Goal: Information Seeking & Learning: Check status

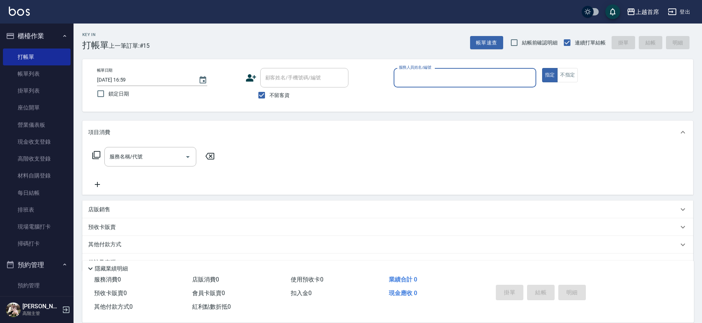
scroll to position [230, 0]
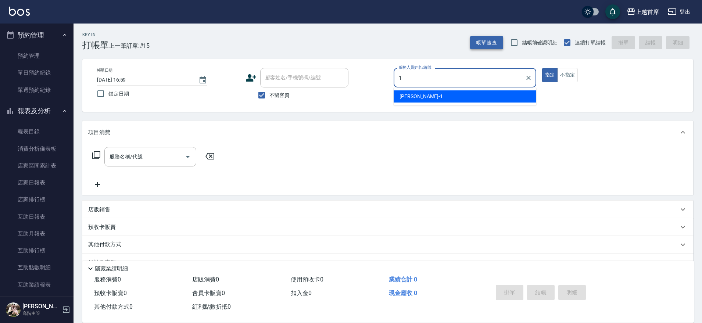
type input "江芷螢-1"
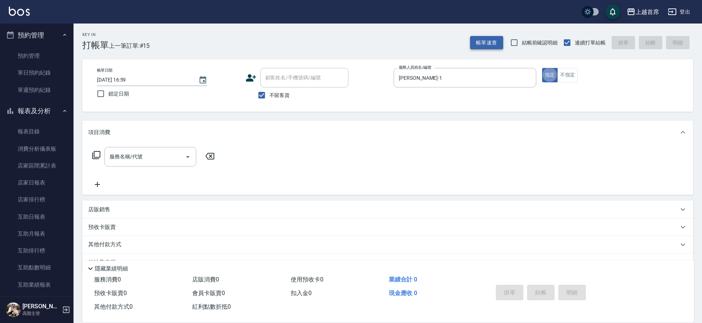
type button "true"
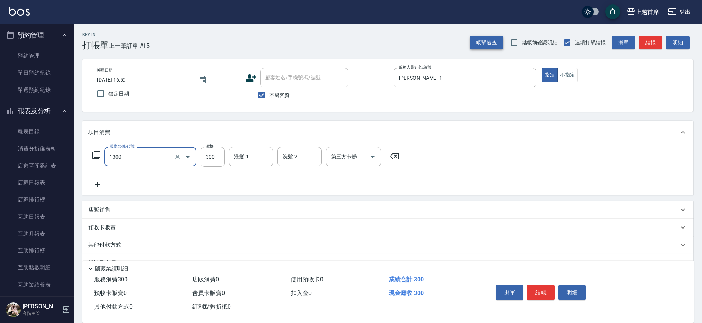
type input "洗髮(1300)"
type input "唐羽彤-39"
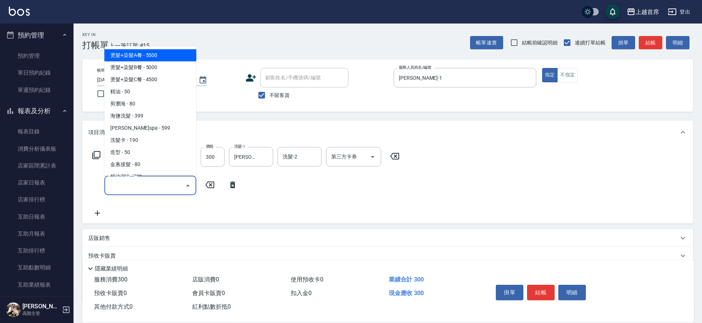
click at [143, 182] on input "服務名稱/代號" at bounding box center [145, 185] width 74 height 13
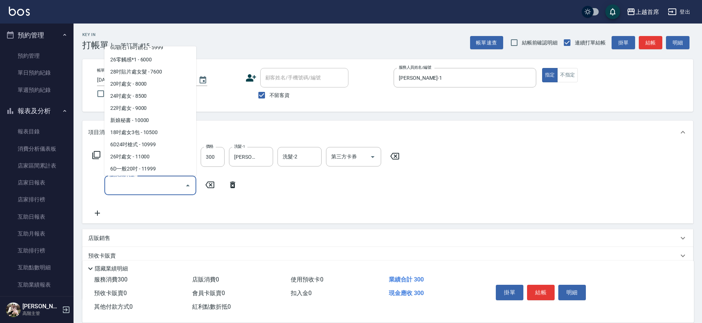
scroll to position [1031, 0]
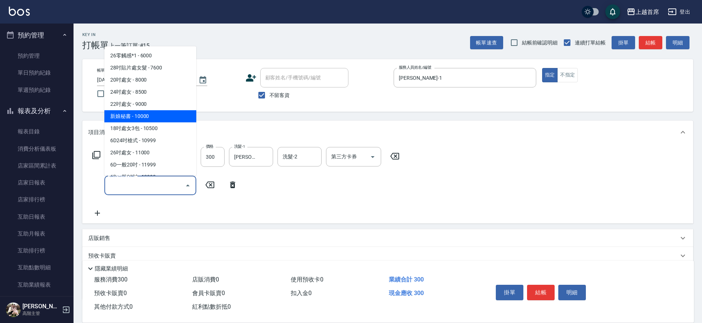
click at [167, 118] on span "新娘秘書 - 10000" at bounding box center [150, 116] width 92 height 12
type input "新娘秘書(610000)"
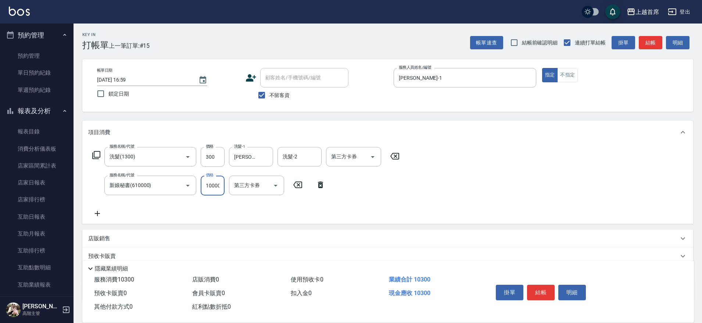
click at [208, 189] on input "10000" at bounding box center [213, 186] width 24 height 20
type input "2400"
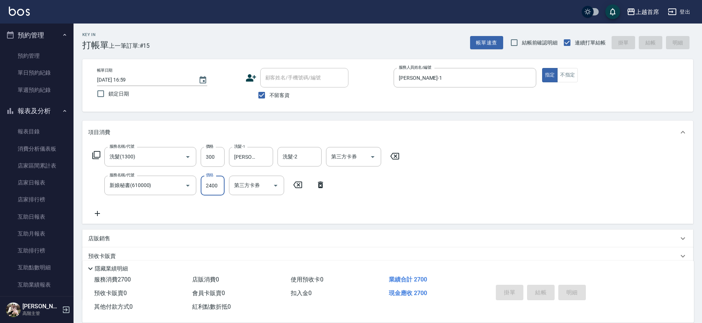
type input "2025/10/04 17:57"
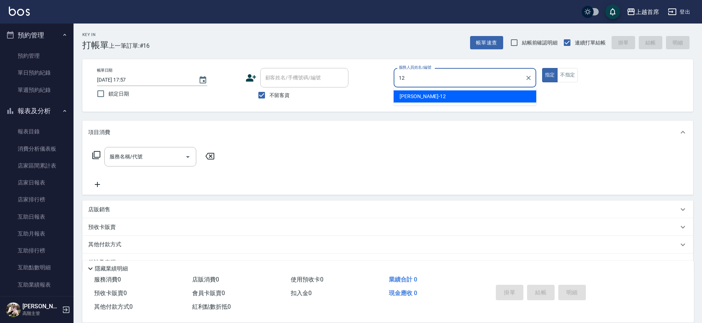
type input "許婕妤-12"
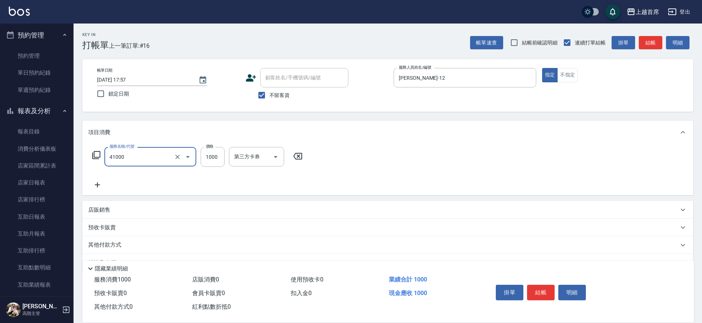
type input "漂染1000(41000)"
type input "800"
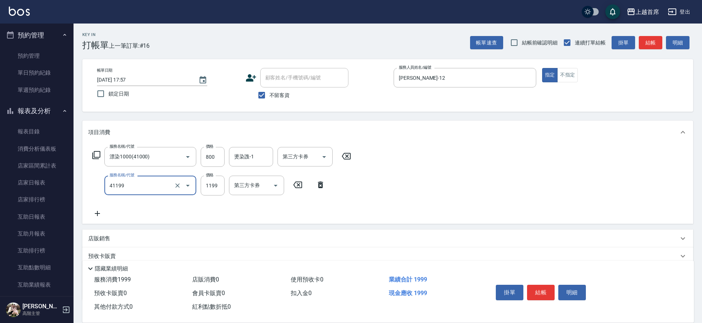
type input "長髮染髮(41199)"
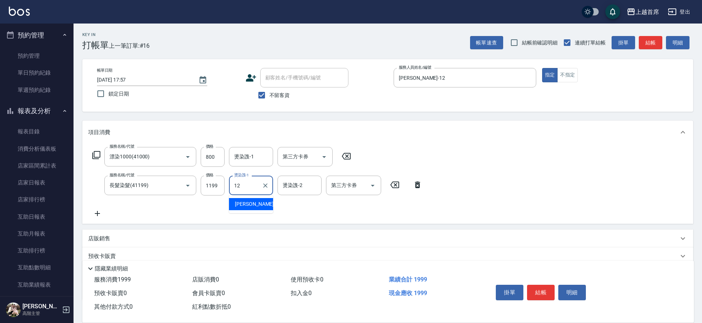
type input "1"
type input "丁于琴-24"
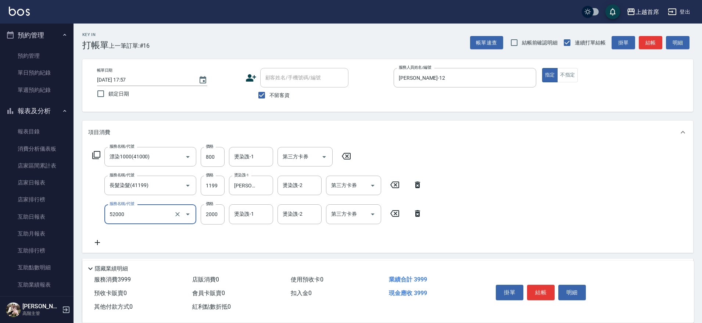
type input "黑耀光護髮(52000)"
type input "1620"
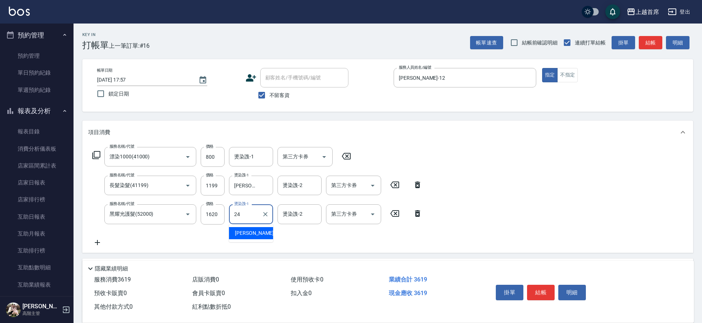
type input "丁于琴-24"
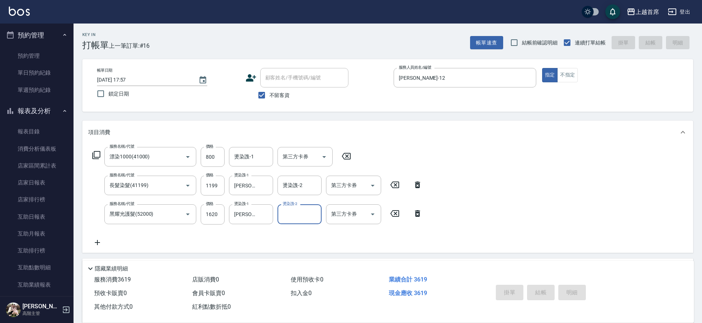
type input "2025/10/04 17:58"
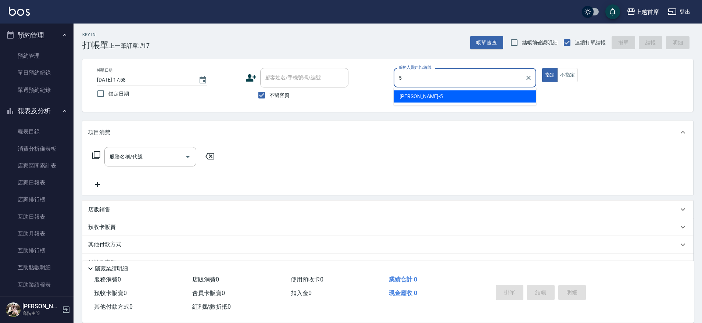
type input "Molly莫莉-5"
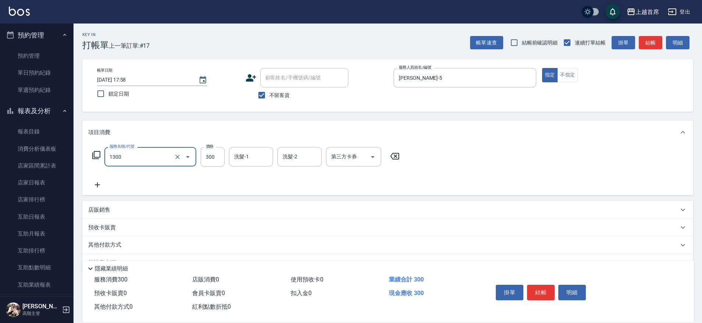
type input "洗髮(1300)"
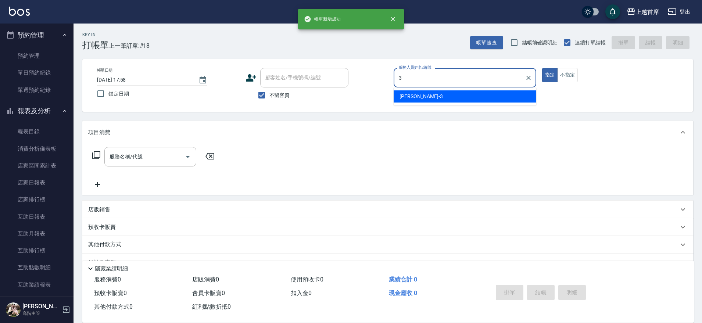
type input "徐丞勛-3"
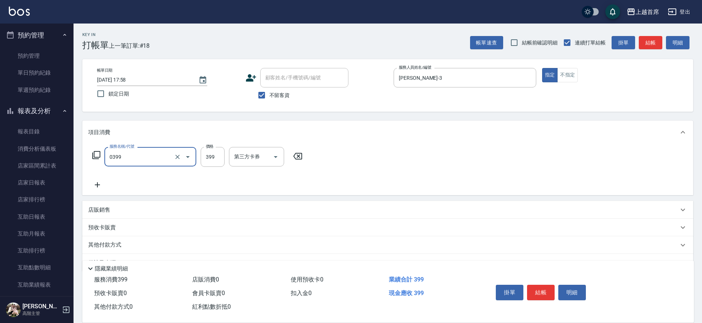
type input "海鹽洗髮(0399)"
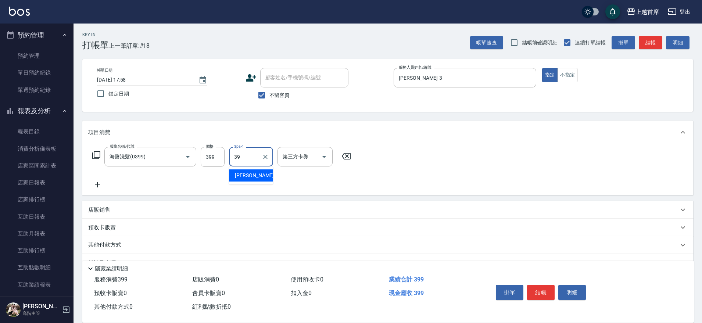
type input "唐羽彤-39"
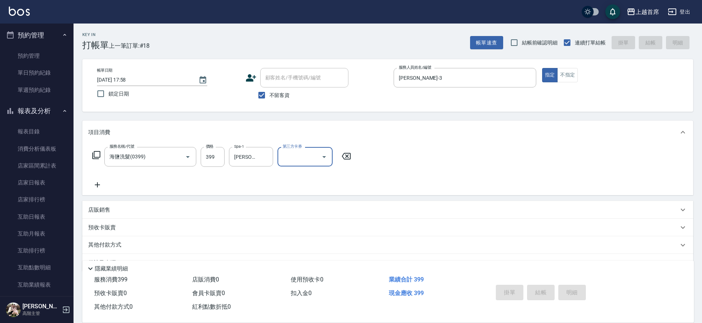
type input "2025/10/04 17:59"
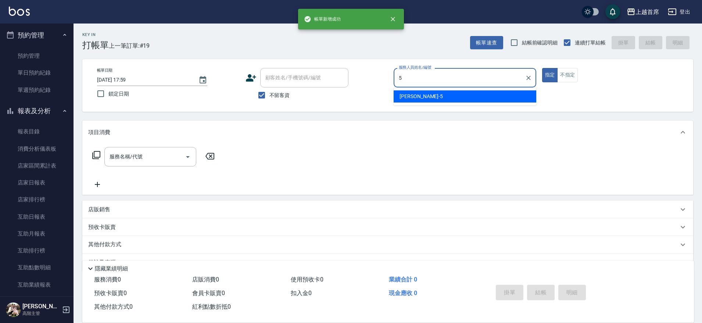
type input "Molly莫莉-5"
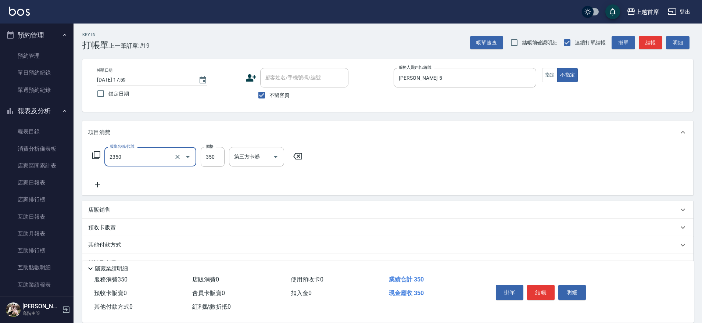
type input "不指定洗剪350(2350)"
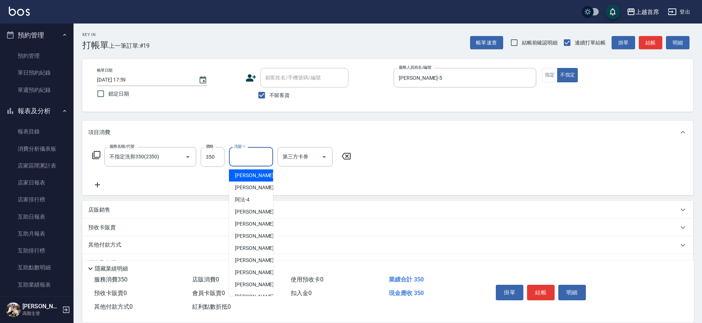
click at [261, 162] on input "洗髮-1" at bounding box center [250, 156] width 37 height 13
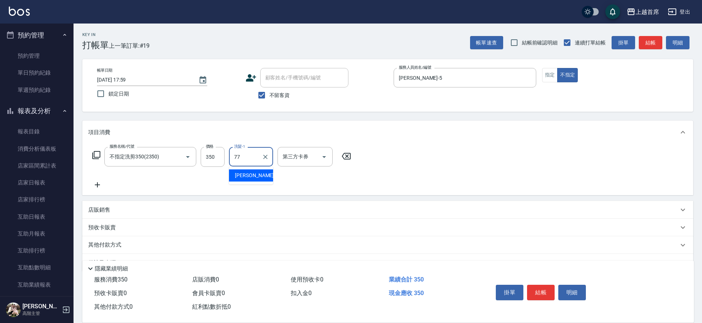
type input "黃品芳-77"
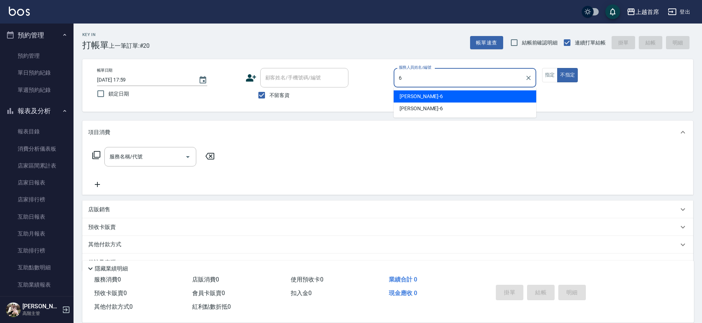
type input "Aki-6"
type button "false"
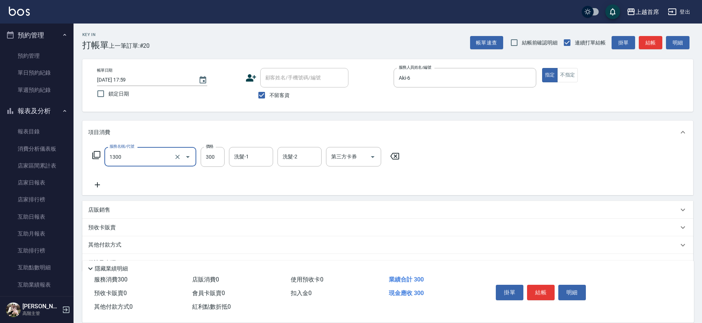
type input "洗髮(1300)"
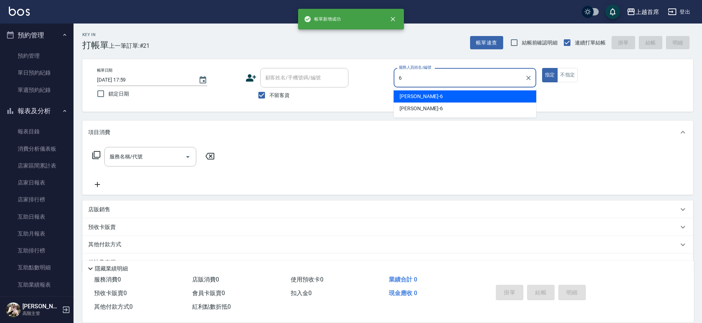
type input "Aki-6"
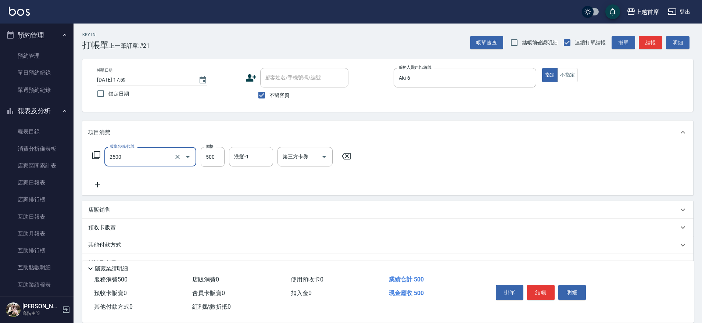
type input "海鹽洗剪500(2500)"
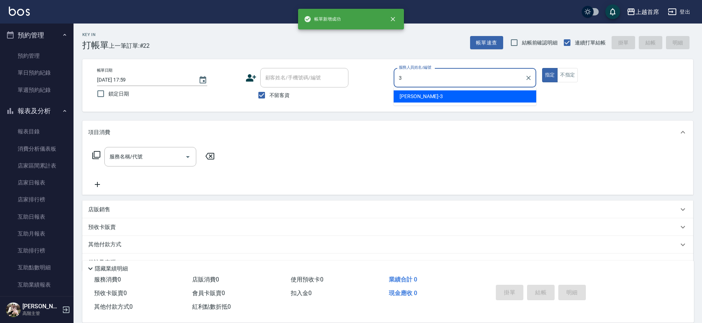
type input "徐丞勛-3"
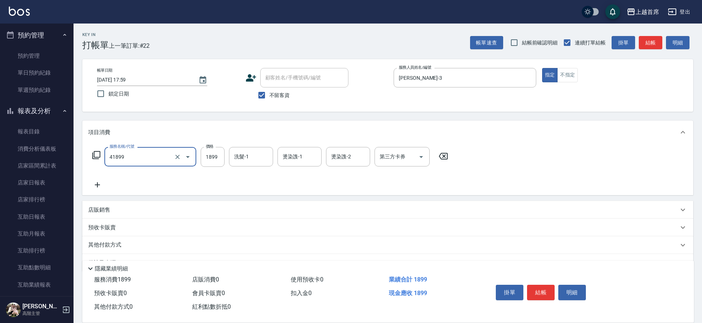
type input "染髮D餐(41899)"
type input "2000"
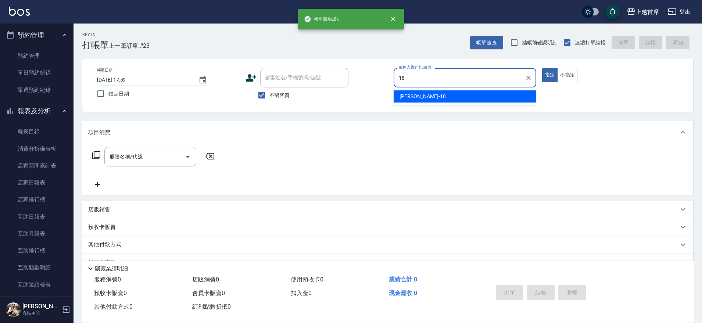
type input "Linda-18"
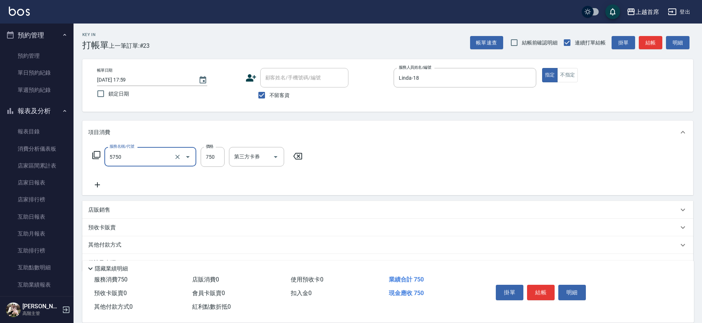
type input "乳清蛋白(5750)"
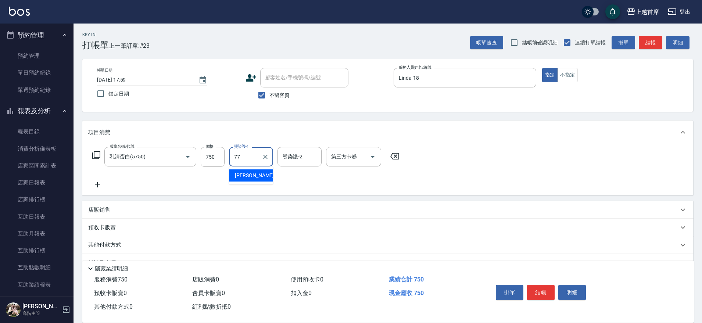
type input "黃品芳-77"
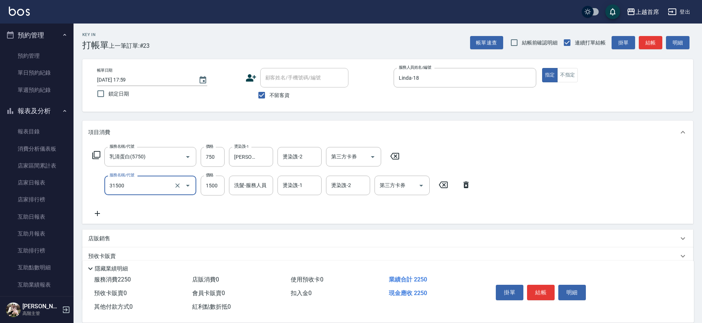
type input "燙髮1500(31500)"
type input "1499"
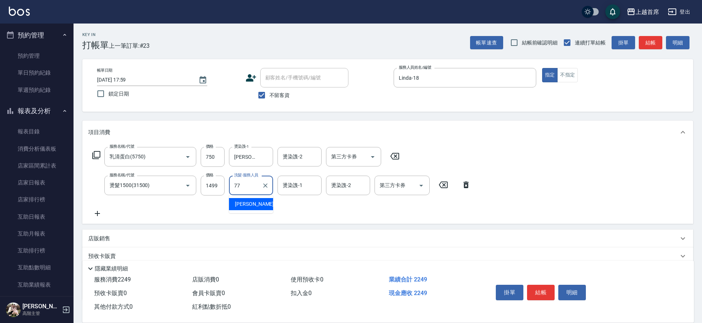
type input "黃品芳-77"
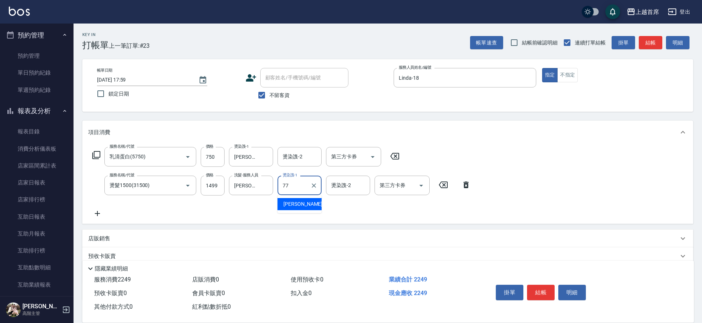
type input "黃品芳-77"
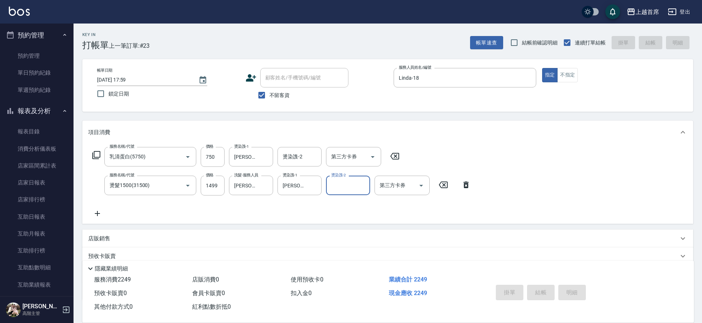
type input "2025/10/04 18:00"
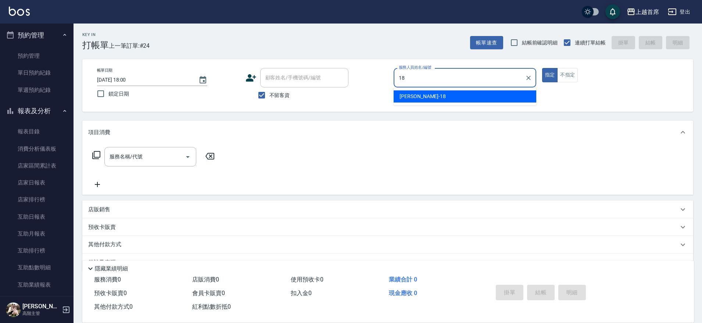
type input "Linda-18"
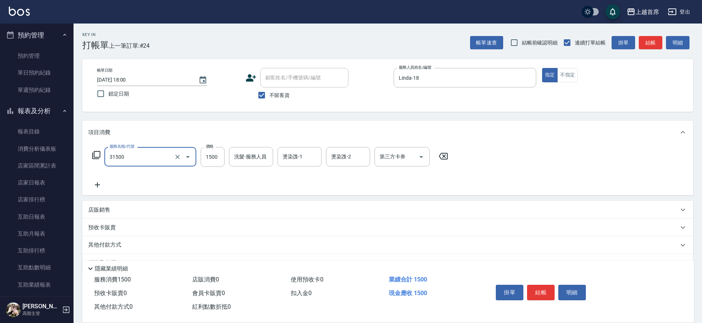
type input "燙髮1500(31500)"
type input "1499"
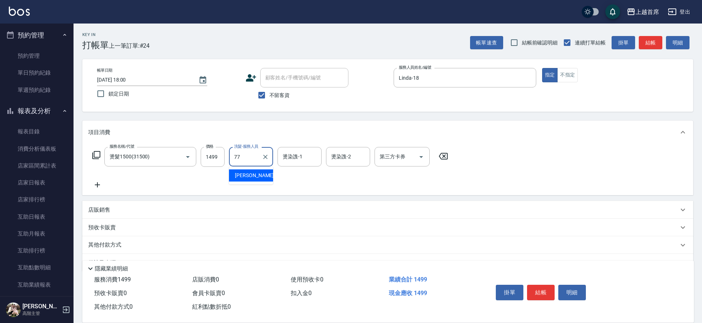
type input "黃品芳-77"
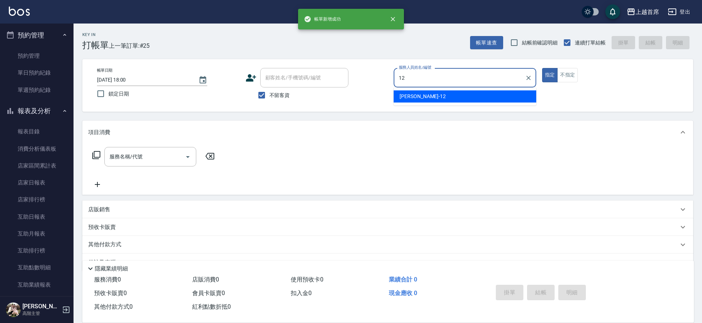
type input "許婕妤-12"
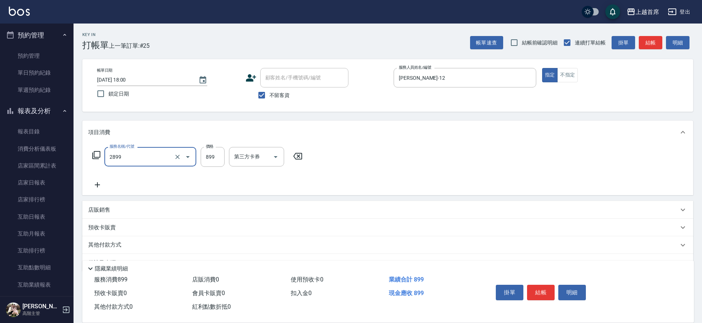
type input "899洗剪去角質套餐(2899)"
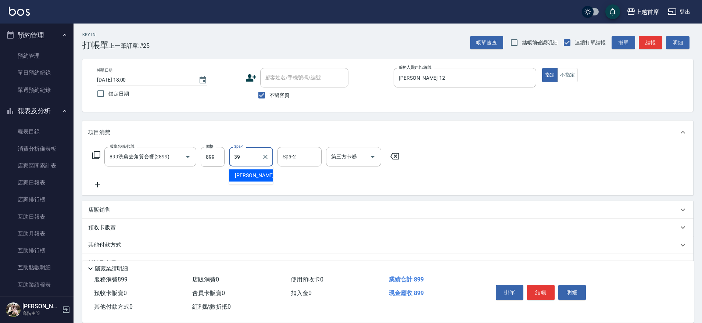
type input "唐羽彤-39"
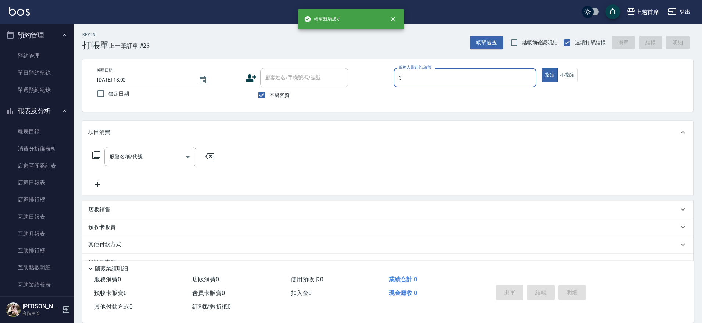
type input "徐丞勛-3"
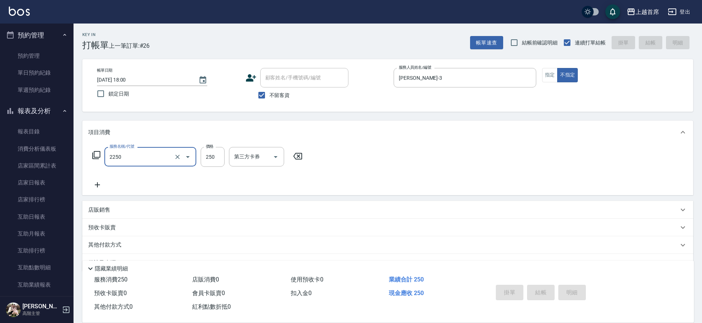
type input "2250"
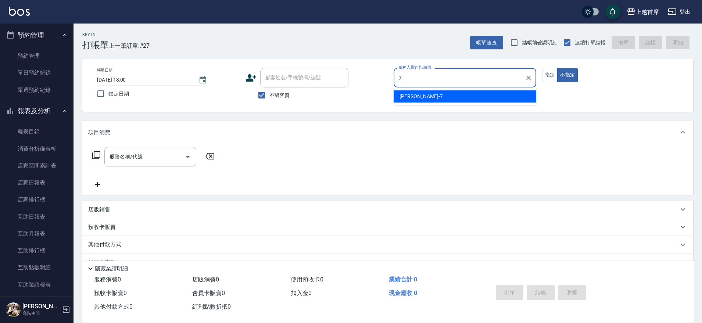
type input "梁佳琳-7"
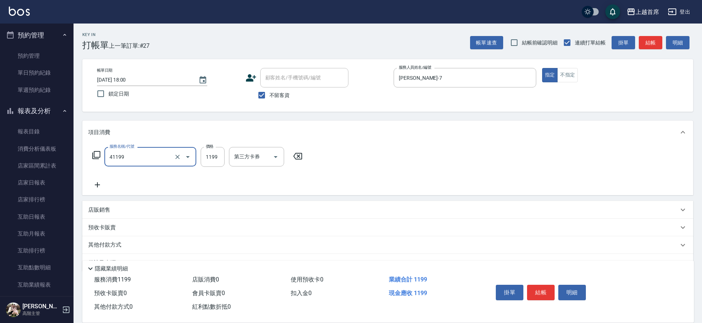
type input "長髮染髮(41199)"
type input "1099"
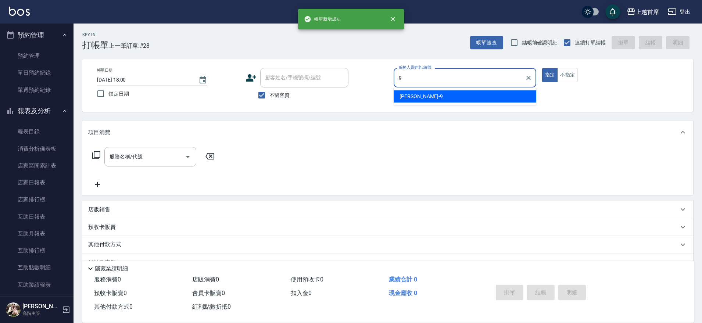
type input "黃鈺婷-9"
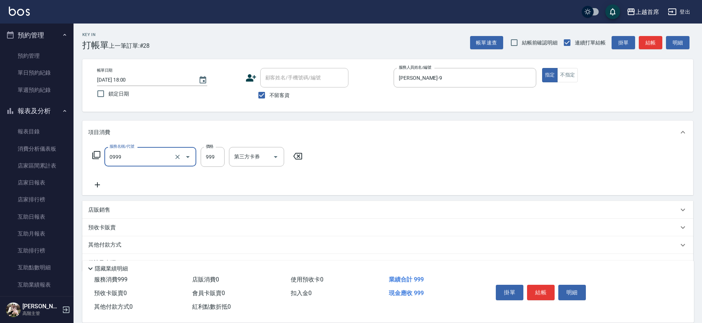
type input "REVIVRE(0999)"
type input "1200"
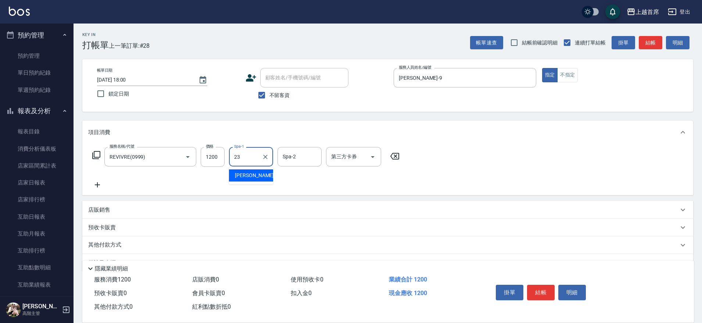
type input "呂晨聖-23"
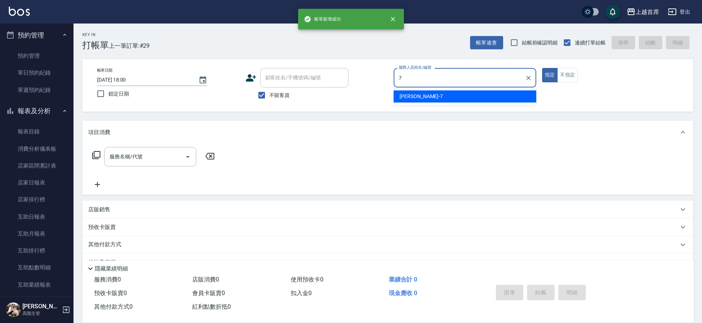
type input "梁佳琳-7"
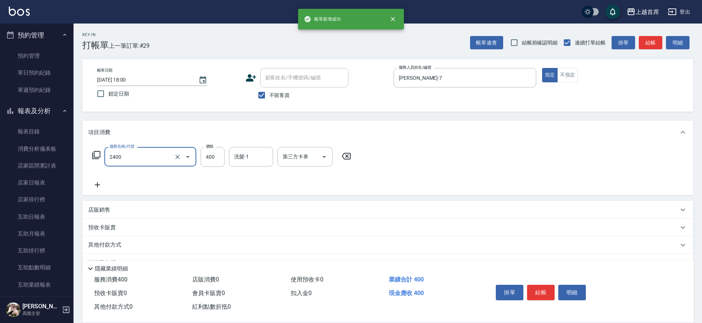
type input "指定一般洗剪400(2400)"
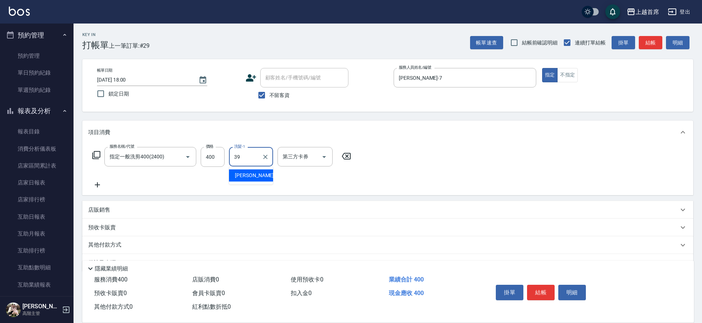
type input "唐羽彤-39"
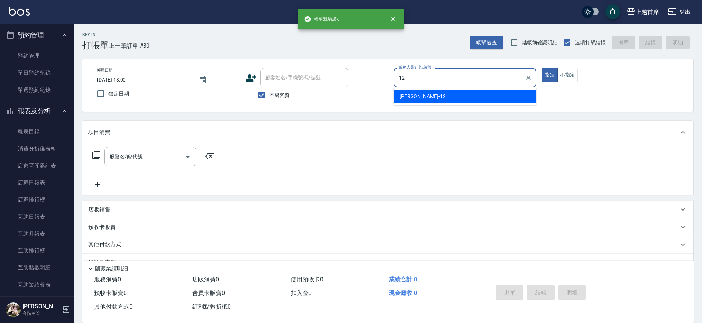
type input "許婕妤-12"
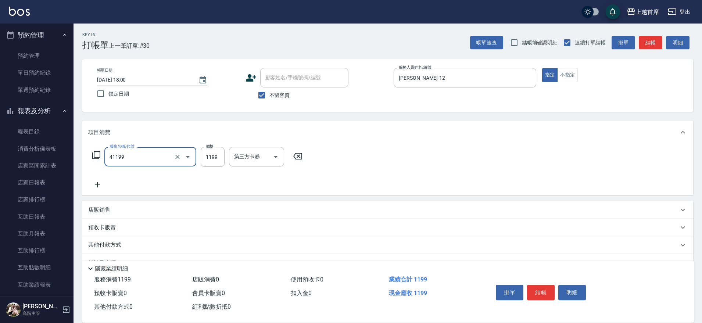
type input "長髮染髮(41199)"
type input "1200"
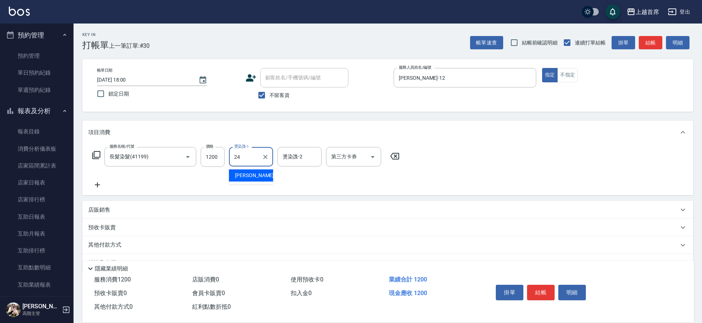
type input "丁于琴-24"
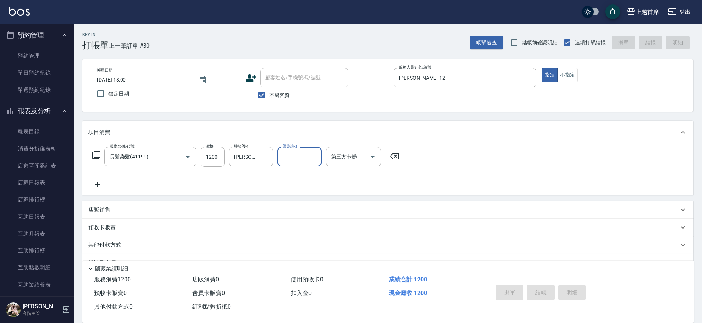
type input "[DATE] 18:01"
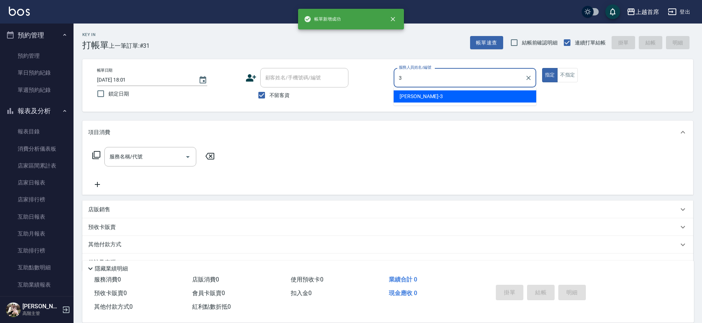
type input "徐丞勛-3"
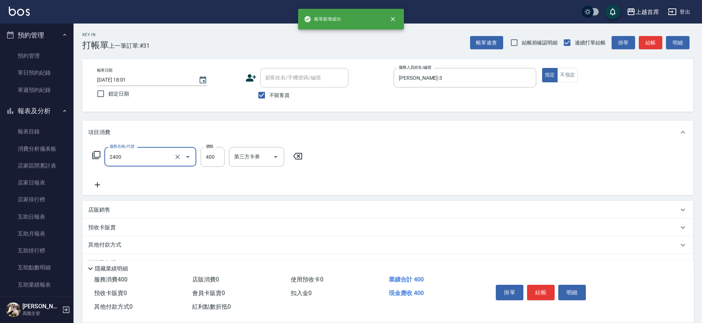
type input "指定一般洗剪400(2400)"
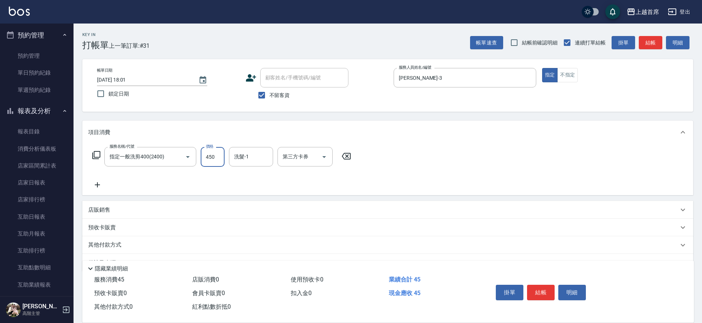
type input "450"
type input "唐羽彤-39"
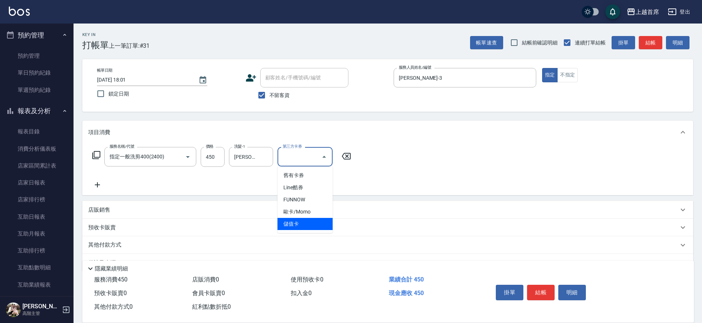
type input "儲值卡"
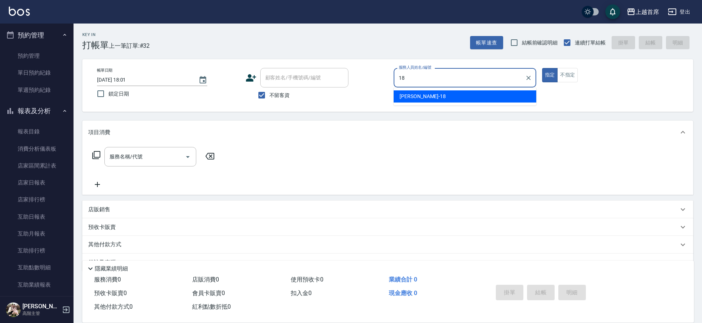
type input "Linda-18"
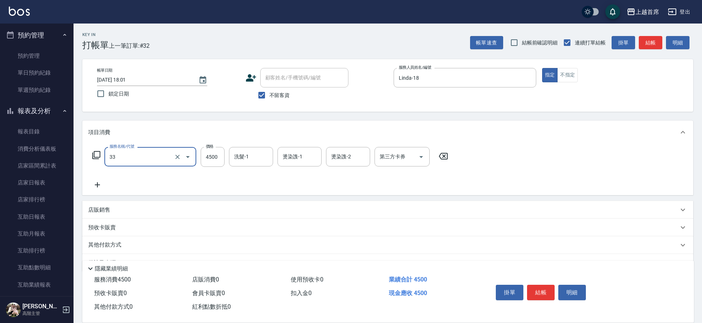
type input "燙髮+染髮C餐(33)"
type input "3599"
type input "[PERSON_NAME]-27"
type input "274"
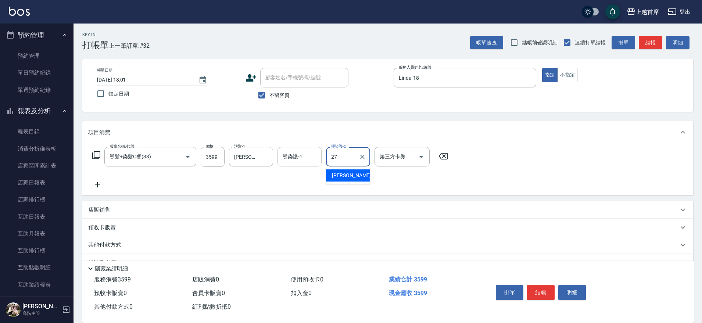
type input "[PERSON_NAME]-27"
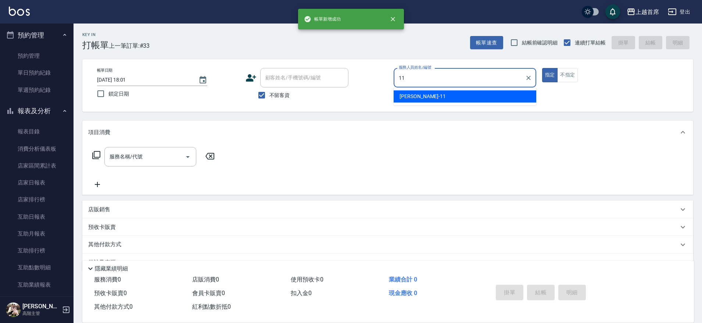
type input "張雅晴-11"
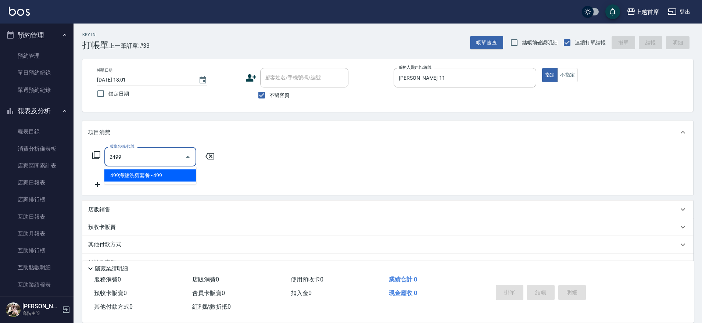
type input "499海鹽洗剪套餐(2499)"
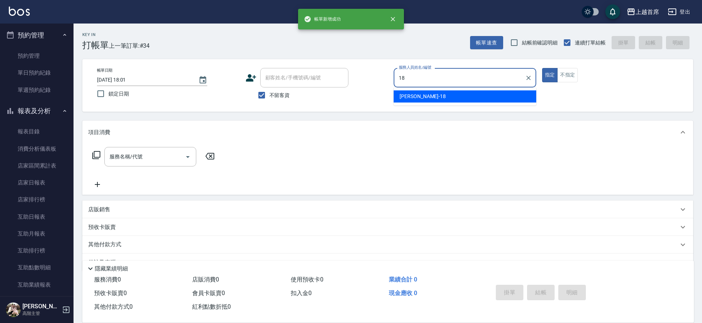
type input "Linda-18"
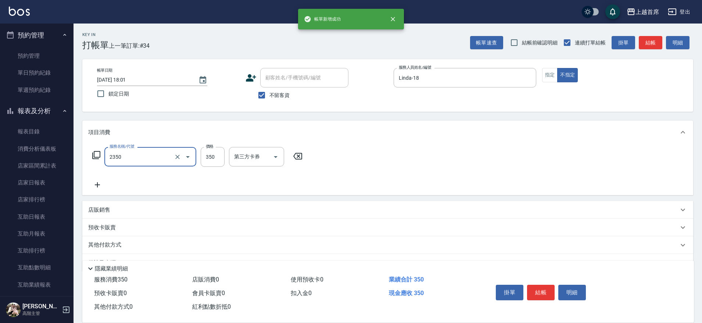
type input "不指定洗剪350(2350)"
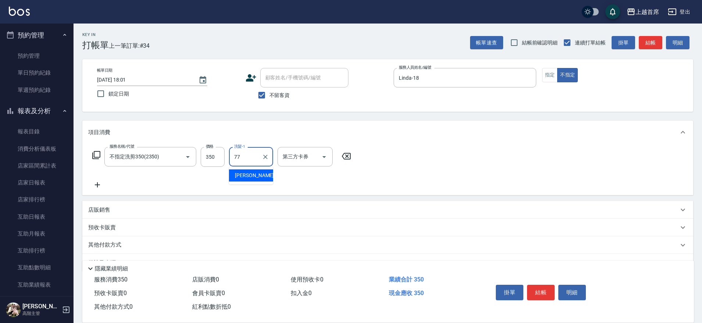
type input "黃品芳-77"
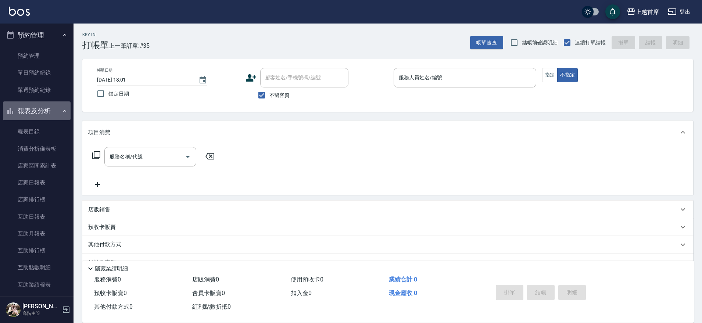
click at [40, 109] on button "報表及分析" at bounding box center [37, 110] width 68 height 19
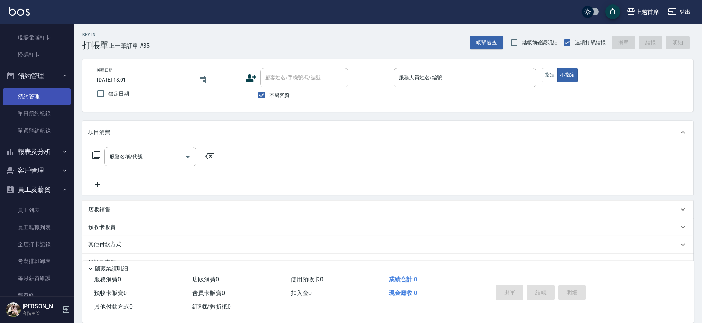
scroll to position [0, 0]
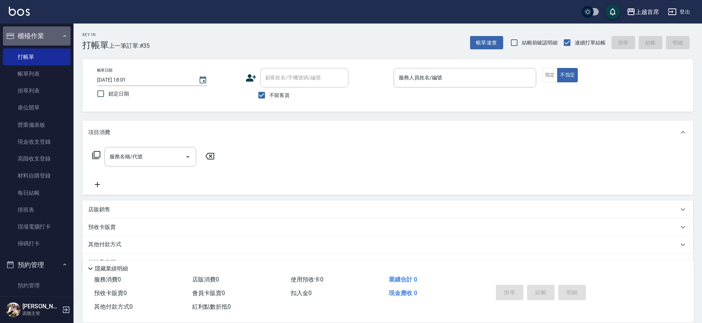
click at [52, 39] on button "櫃檯作業" at bounding box center [37, 35] width 68 height 19
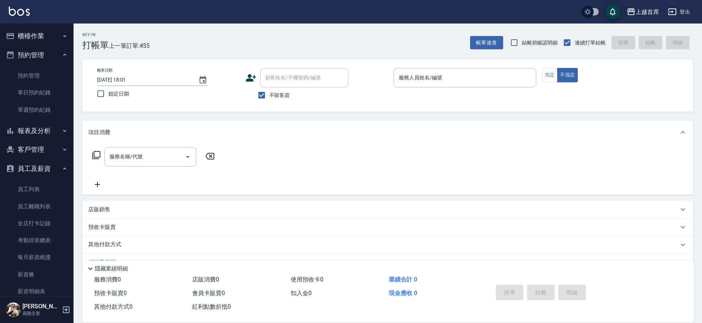
click at [38, 54] on button "預約管理" at bounding box center [37, 55] width 68 height 19
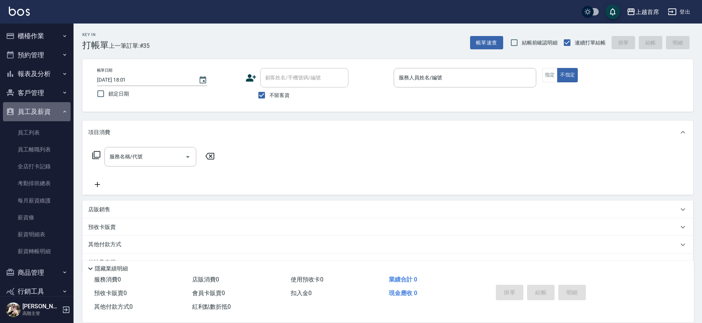
click at [41, 114] on button "員工及薪資" at bounding box center [37, 111] width 68 height 19
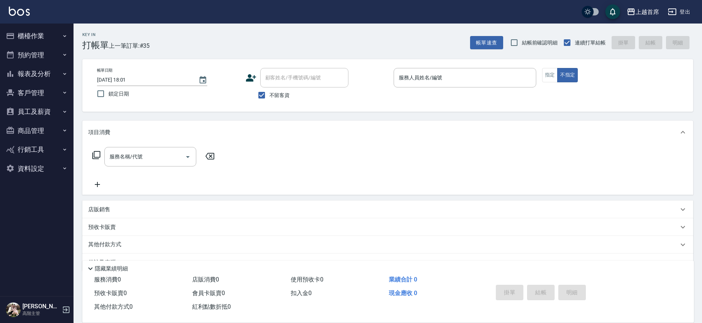
click at [51, 74] on button "報表及分析" at bounding box center [37, 73] width 68 height 19
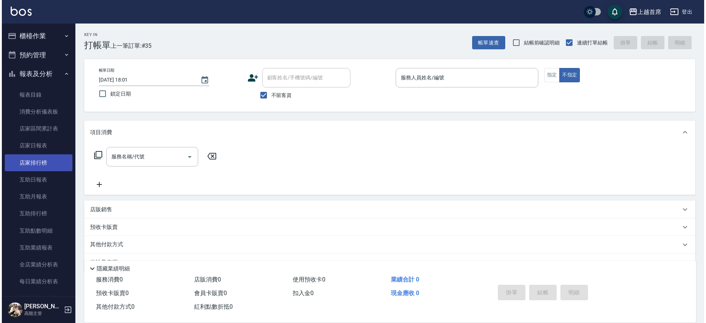
scroll to position [92, 0]
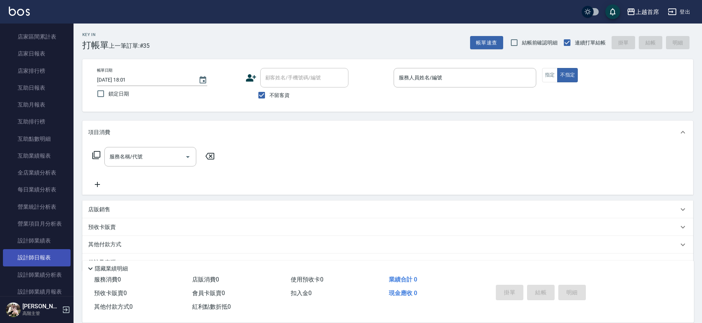
click at [38, 250] on link "設計師日報表" at bounding box center [37, 257] width 68 height 17
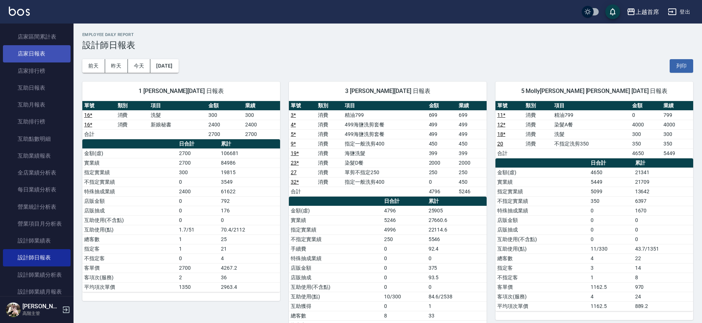
click at [49, 55] on link "店家日報表" at bounding box center [37, 53] width 68 height 17
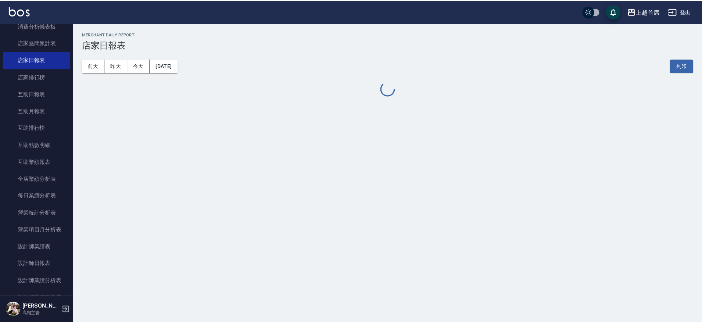
scroll to position [37, 0]
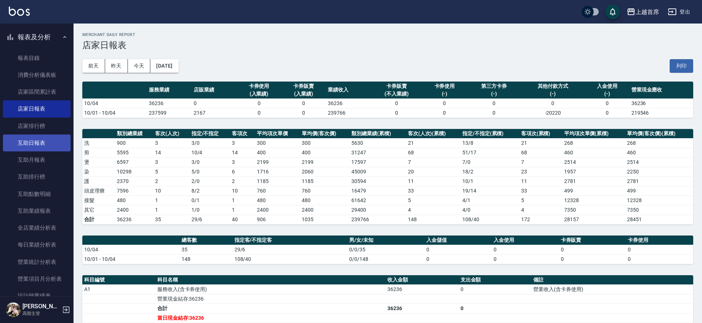
click at [53, 144] on link "互助日報表" at bounding box center [37, 143] width 68 height 17
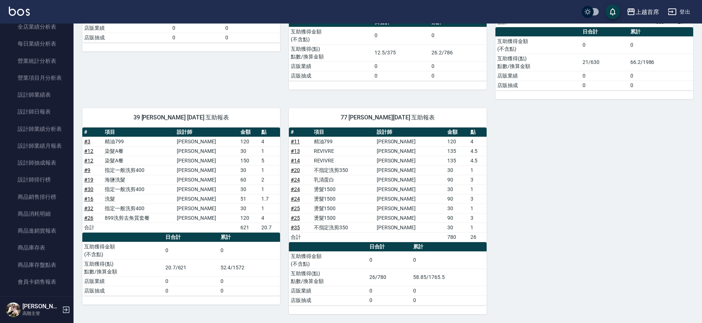
scroll to position [260, 0]
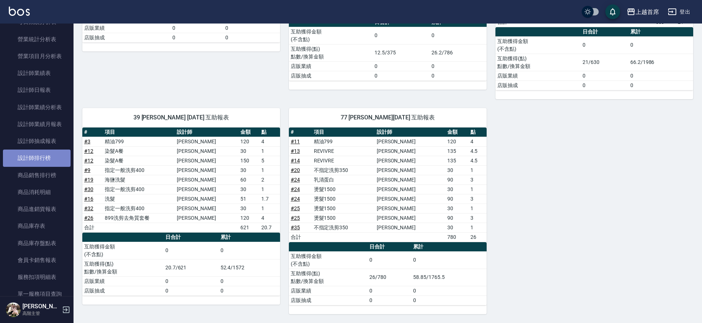
click at [44, 158] on link "設計師排行榜" at bounding box center [37, 158] width 68 height 17
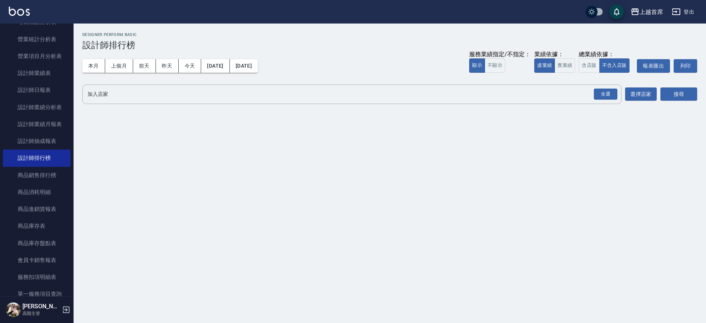
drag, startPoint x: 74, startPoint y: 155, endPoint x: 74, endPoint y: 149, distance: 6.2
click at [74, 149] on div "上越首席 2025-10-01 - 2025-10-04 設計師排行榜 列印時間： 2025-10-04-18:02 Designer Perform Bas…" at bounding box center [353, 161] width 706 height 323
click at [50, 90] on link "設計師日報表" at bounding box center [37, 90] width 68 height 17
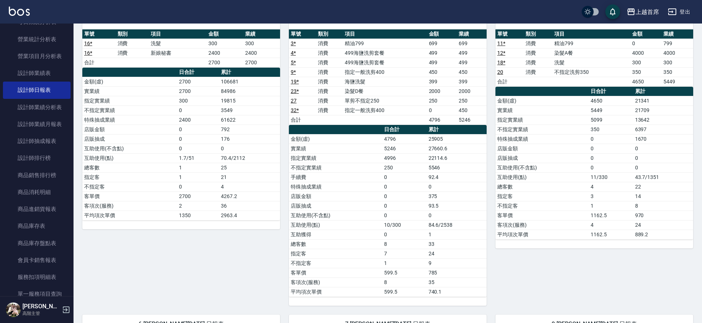
scroll to position [73, 0]
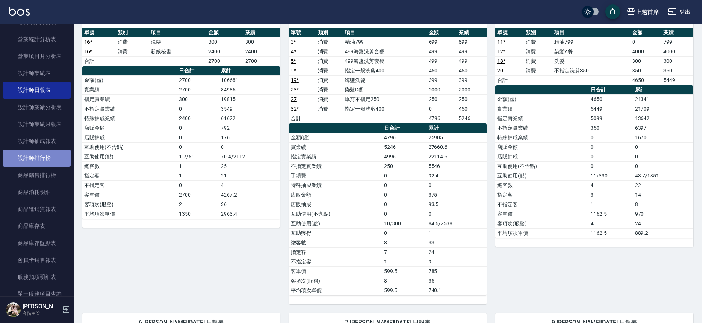
click at [44, 156] on link "設計師排行榜" at bounding box center [37, 158] width 68 height 17
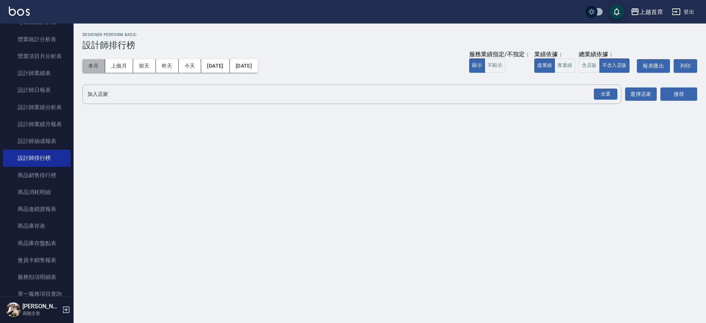
click at [86, 67] on button "本月" at bounding box center [93, 66] width 23 height 14
click at [556, 65] on button "實業績" at bounding box center [564, 65] width 21 height 14
drag, startPoint x: 586, startPoint y: 65, endPoint x: 610, endPoint y: 83, distance: 29.6
click at [586, 66] on button "含店販" at bounding box center [589, 65] width 21 height 14
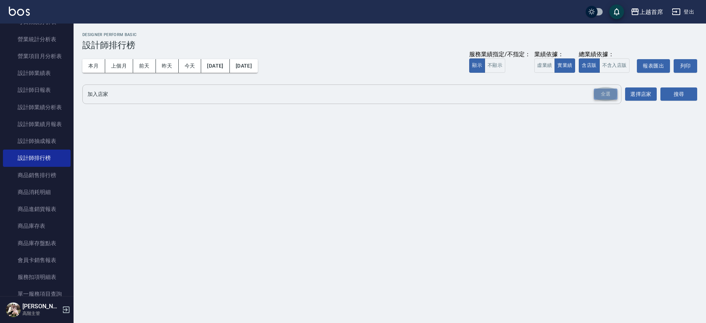
click at [613, 92] on div "全選" at bounding box center [606, 94] width 24 height 11
click at [683, 95] on button "搜尋" at bounding box center [678, 95] width 37 height 14
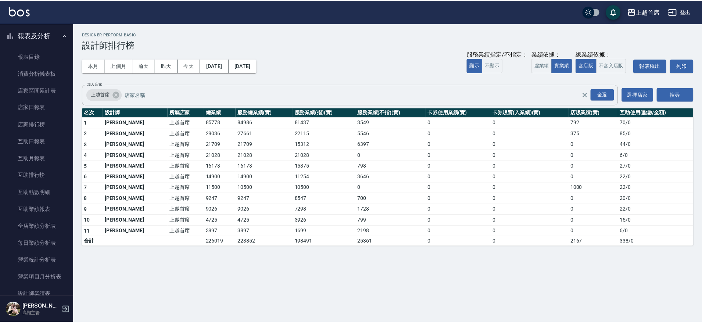
scroll to position [46, 0]
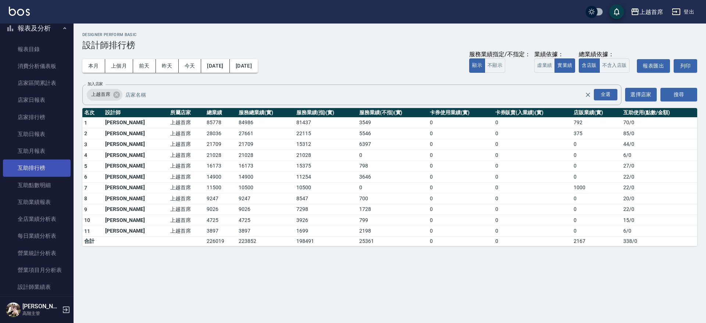
click at [50, 172] on link "互助排行榜" at bounding box center [37, 168] width 68 height 17
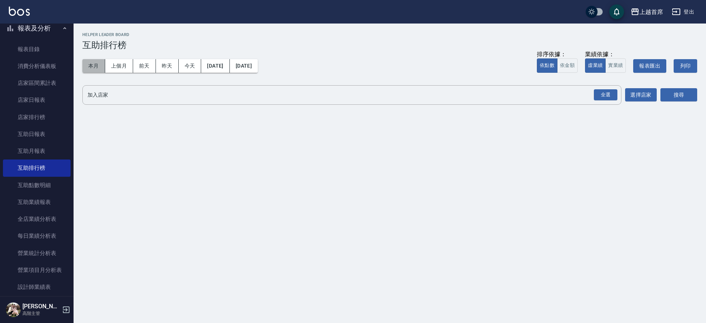
click at [100, 68] on button "本月" at bounding box center [93, 66] width 23 height 14
click at [596, 93] on div "全選" at bounding box center [606, 94] width 24 height 11
click at [698, 92] on div "上越首席 2025-10-01 - 2025-10-31 互助排行榜 列印時間： 2025-10-04-18:11 Helper Leader Board 互…" at bounding box center [390, 71] width 632 height 95
click at [687, 94] on button "搜尋" at bounding box center [678, 96] width 37 height 14
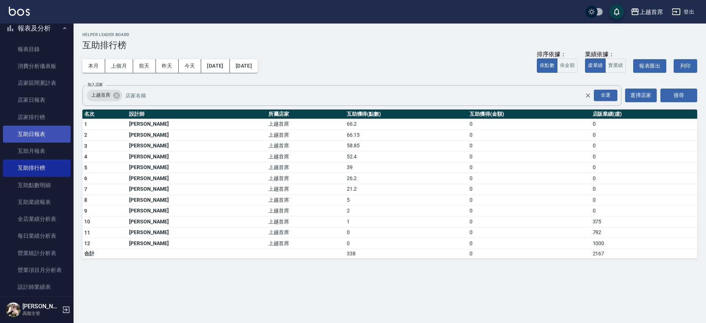
click at [49, 131] on link "互助日報表" at bounding box center [37, 134] width 68 height 17
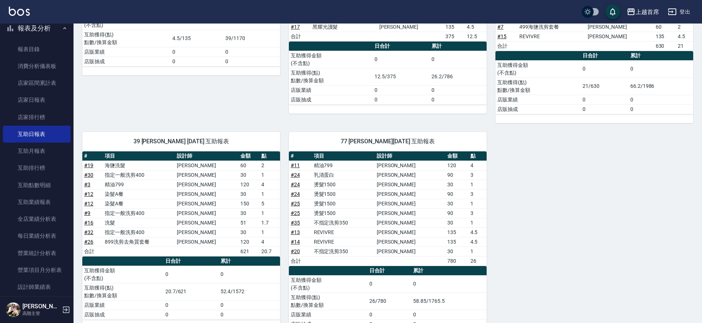
scroll to position [177, 0]
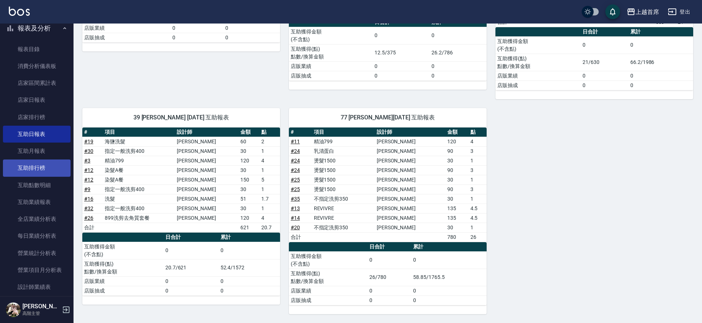
click at [50, 172] on link "互助排行榜" at bounding box center [37, 168] width 68 height 17
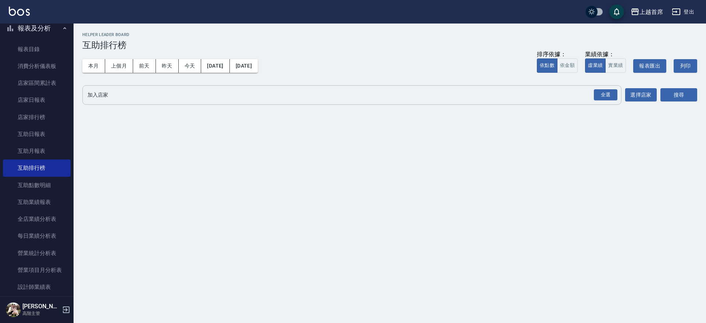
drag, startPoint x: 88, startPoint y: 65, endPoint x: 284, endPoint y: 90, distance: 197.5
click at [94, 67] on button "本月" at bounding box center [93, 66] width 23 height 14
click at [611, 99] on div "全選" at bounding box center [606, 94] width 24 height 11
click at [694, 93] on button "搜尋" at bounding box center [678, 96] width 37 height 14
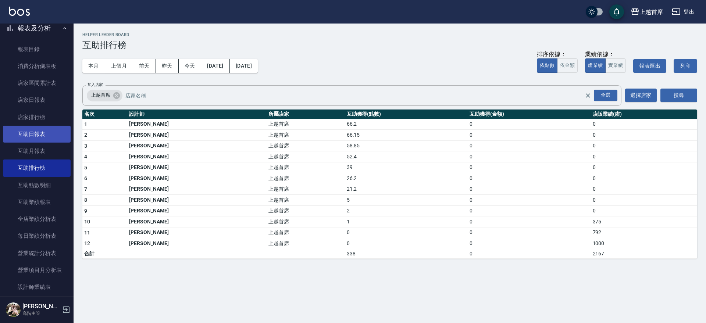
click at [56, 129] on link "互助日報表" at bounding box center [37, 134] width 68 height 17
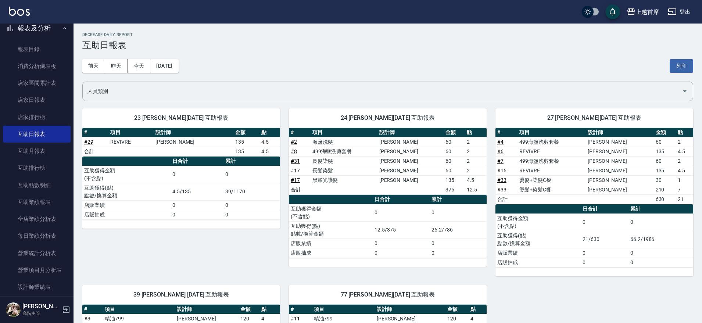
click at [147, 53] on div "前天 昨天 今天 2025/10/04 列印" at bounding box center [387, 65] width 611 height 31
click at [135, 62] on button "今天" at bounding box center [139, 66] width 23 height 14
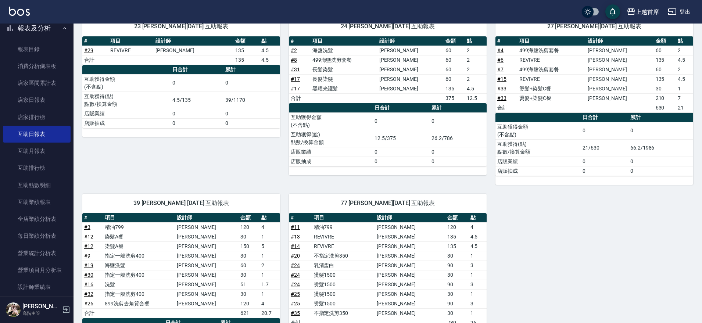
scroll to position [85, 0]
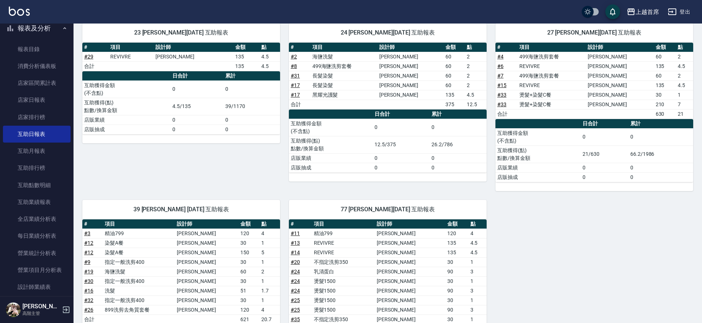
click at [500, 65] on link "# 6" at bounding box center [500, 66] width 6 height 6
click at [499, 93] on link "# 33" at bounding box center [501, 95] width 9 height 6
click at [625, 249] on div "23 呂晨聖 10/04/2025 互助報表 # 項目 設計師 金額 點 # 29 REVIVRE 黃鈺婷 135 4.5 合計 135 4.5 日合計 累計…" at bounding box center [384, 210] width 620 height 392
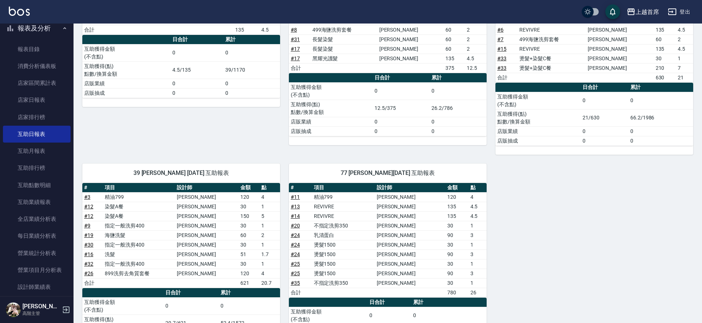
scroll to position [138, 0]
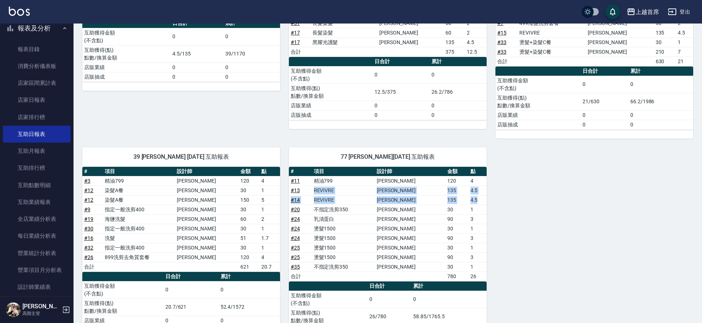
drag, startPoint x: 315, startPoint y: 187, endPoint x: 476, endPoint y: 197, distance: 161.7
click at [476, 197] on tbody "# 11 精油799 徐雅歆 120 4 # 13 REVIVRE 梁佳琳 135 4.5 # 14 REVIVRE 梁佳琳 135 4.5 # 20 不指定…" at bounding box center [388, 228] width 198 height 105
drag, startPoint x: 608, startPoint y: 251, endPoint x: 551, endPoint y: 237, distance: 58.4
click at [605, 251] on div "23 呂晨聖 10/04/2025 互助報表 # 項目 設計師 金額 點 # 29 REVIVRE 黃鈺婷 135 4.5 合計 135 4.5 日合計 累計…" at bounding box center [384, 158] width 620 height 392
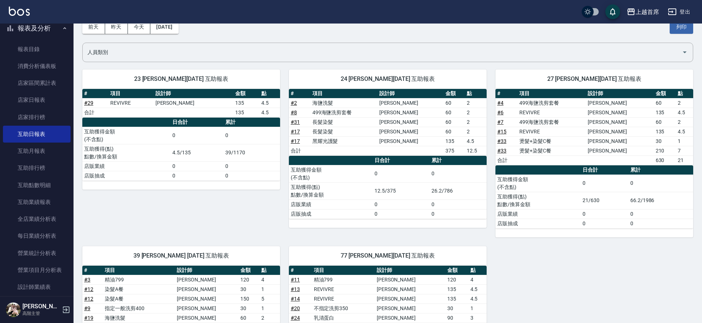
scroll to position [38, 0]
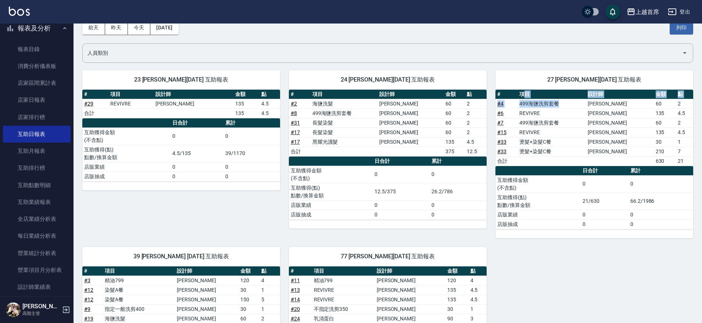
drag, startPoint x: 532, startPoint y: 98, endPoint x: 577, endPoint y: 101, distance: 44.9
click at [577, 101] on table "# 項目 設計師 金額 點 # 4 499海鹽洗剪套餐 徐丞勛 60 2 # 6 REVIVRE 張詠宸 135 4.5 # 7 499海鹽洗剪套餐 張詠宸 …" at bounding box center [595, 128] width 198 height 76
click at [577, 107] on td "499海鹽洗剪套餐" at bounding box center [552, 104] width 68 height 10
click at [558, 114] on td "REVIVRE" at bounding box center [552, 113] width 68 height 10
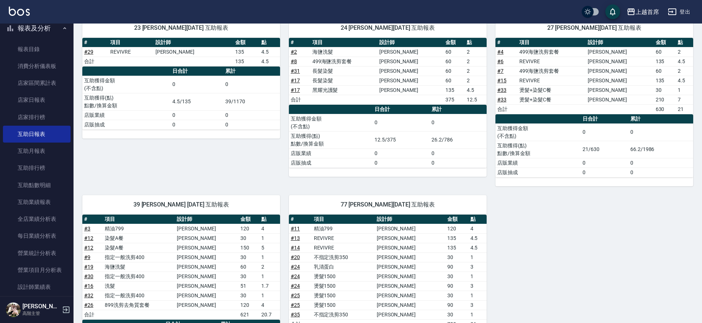
scroll to position [171, 0]
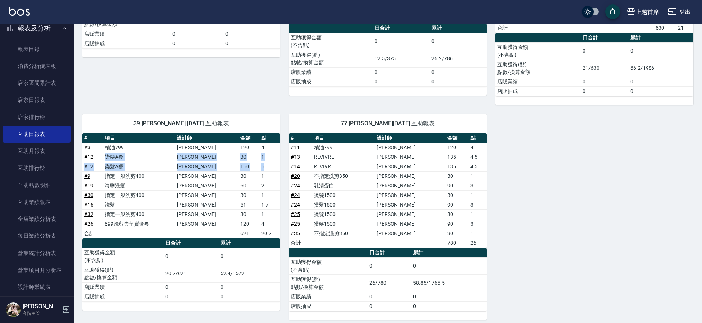
drag, startPoint x: 103, startPoint y: 155, endPoint x: 268, endPoint y: 169, distance: 166.4
click at [268, 169] on tbody "# 3 精油799 徐丞勛 120 4 # 12 染髮A餐 徐雅歆 30 1 # 12 染髮A餐 徐雅歆 150 5 # 9 指定一般洗剪400 徐丞勛 30…" at bounding box center [181, 191] width 198 height 96
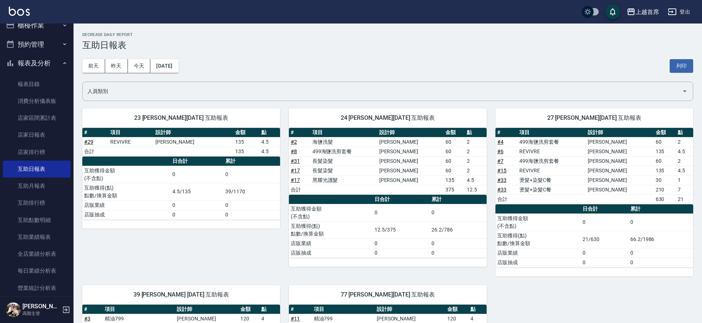
scroll to position [0, 0]
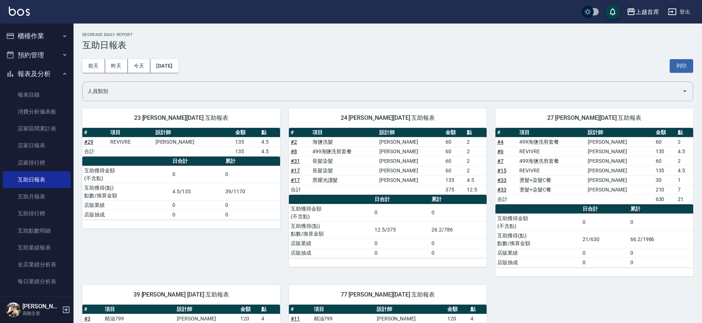
click at [47, 33] on button "櫃檯作業" at bounding box center [37, 35] width 68 height 19
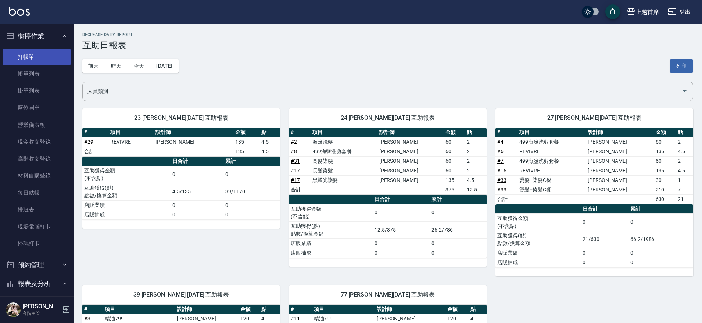
click at [36, 58] on link "打帳單" at bounding box center [37, 57] width 68 height 17
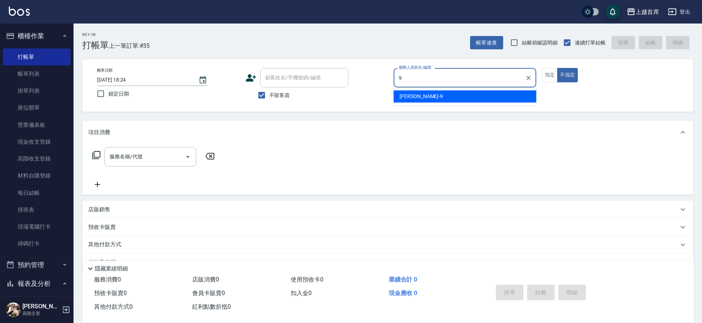
type input "黃鈺婷-9"
type button "false"
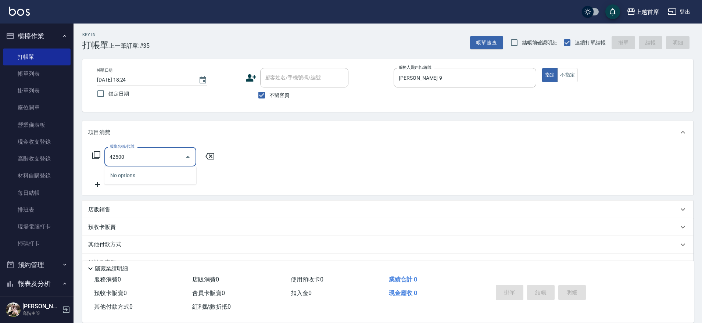
type input "42500"
click at [100, 157] on icon at bounding box center [96, 155] width 8 height 8
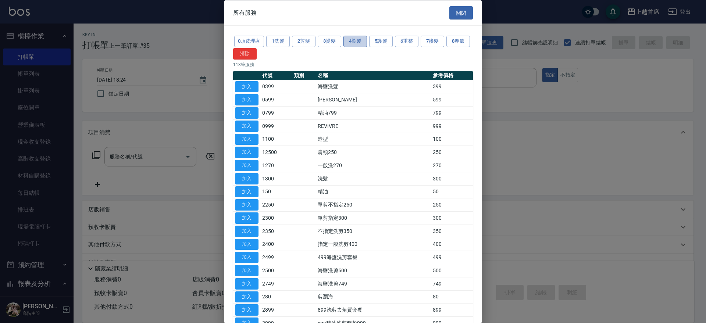
click at [351, 42] on button "4染髮" at bounding box center [355, 41] width 24 height 11
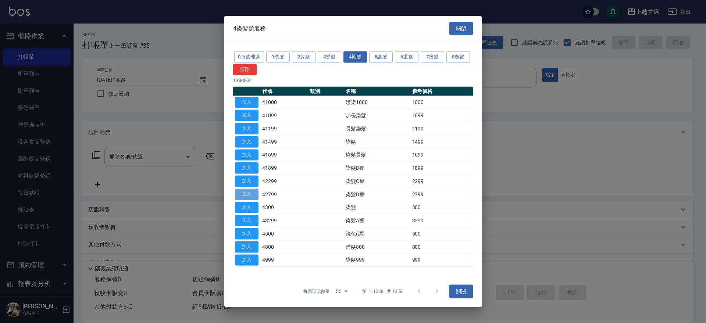
click at [252, 192] on button "加入" at bounding box center [247, 194] width 24 height 11
type input "染髮B餐(42799)"
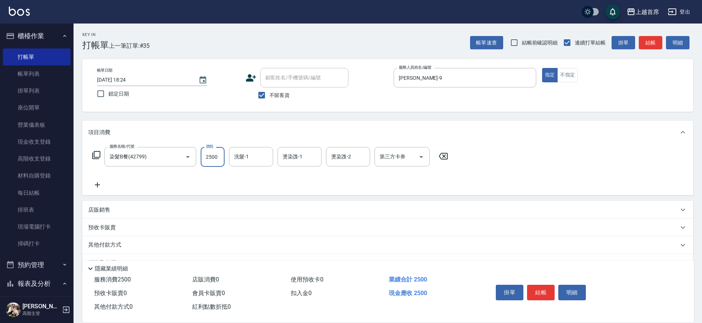
type input "2500"
type input "呂晨聖-23"
click at [215, 154] on input "2500" at bounding box center [213, 157] width 24 height 20
type input "32"
type input "呂晨聖-23"
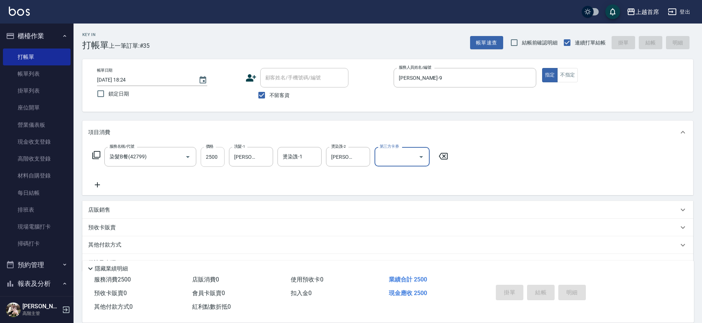
type input "2025/10/04 18:42"
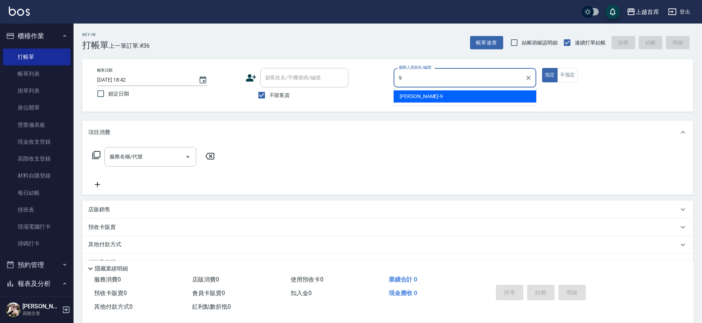
type input "黃鈺婷-9"
type button "true"
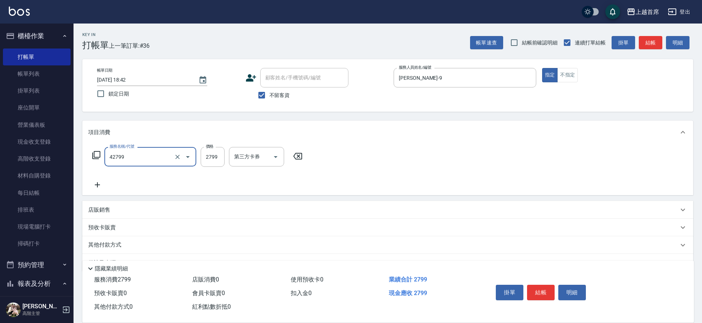
type input "染髮B餐(42799)"
type input "2500"
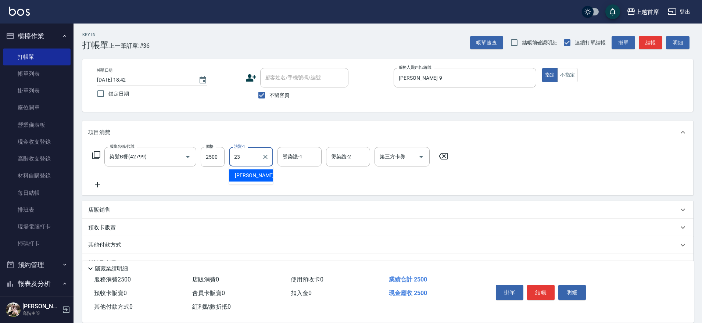
type input "呂晨聖-23"
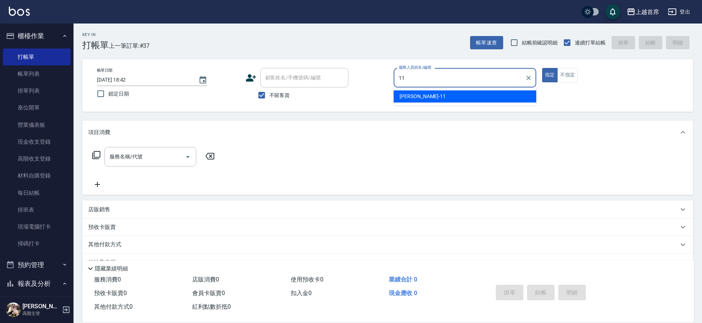
type input "張雅晴-11"
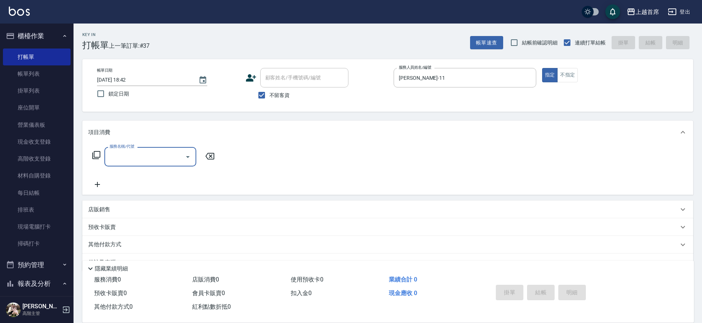
type input "9"
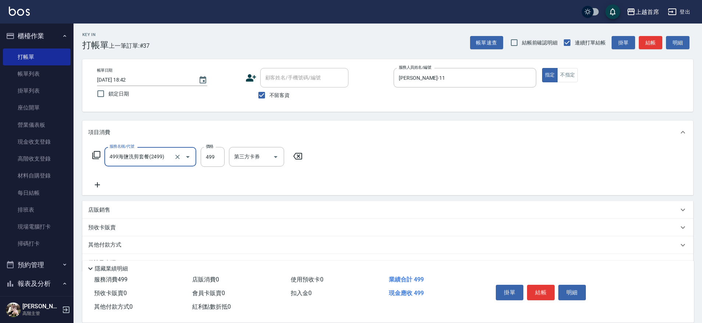
type input "499海鹽洗剪套餐(2499)"
type input "鄭詩縈-20"
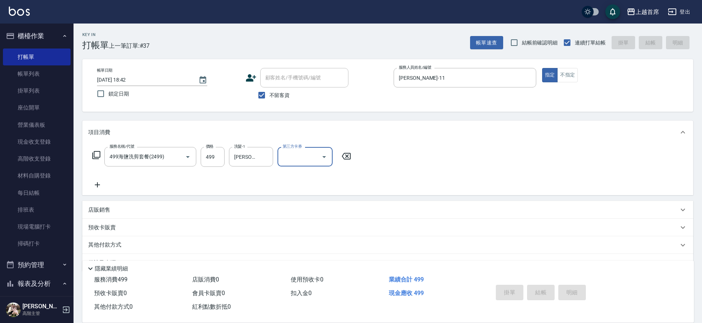
type input "2025/10/04 18:47"
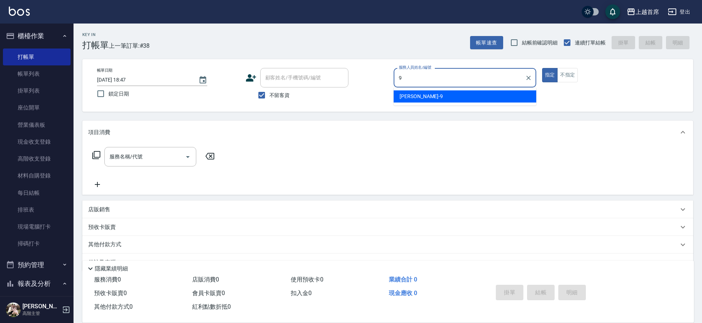
type input "黃鈺婷-9"
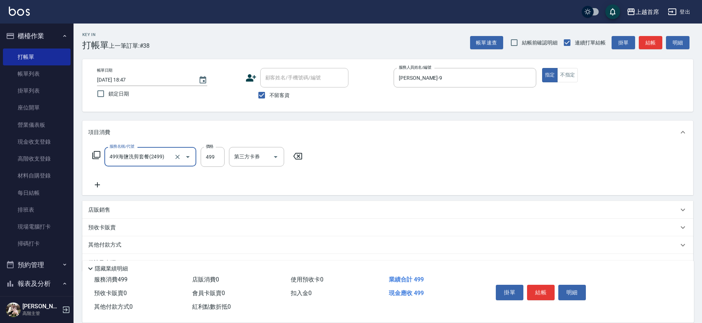
type input "499海鹽洗剪套餐(2499)"
type input "呂晨聖-23"
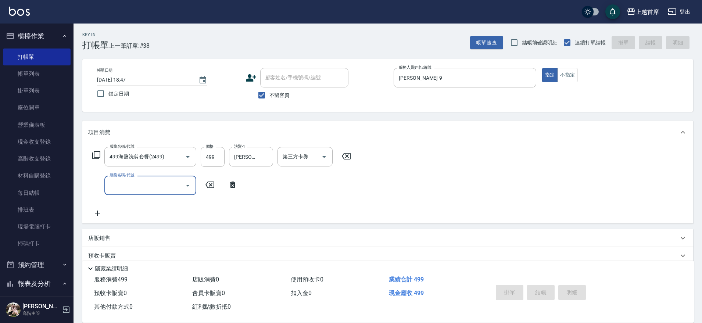
type input "2025/10/04 18:48"
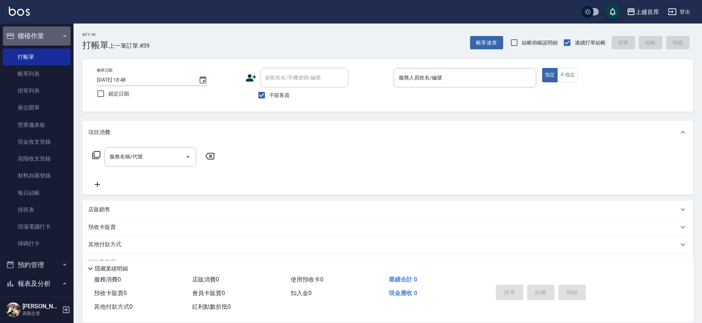
click at [42, 37] on button "櫃檯作業" at bounding box center [37, 35] width 68 height 19
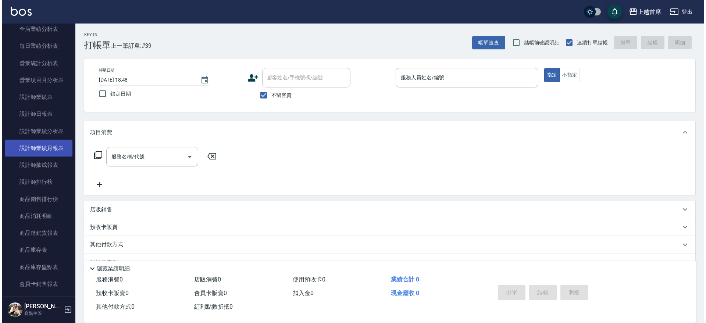
scroll to position [233, 0]
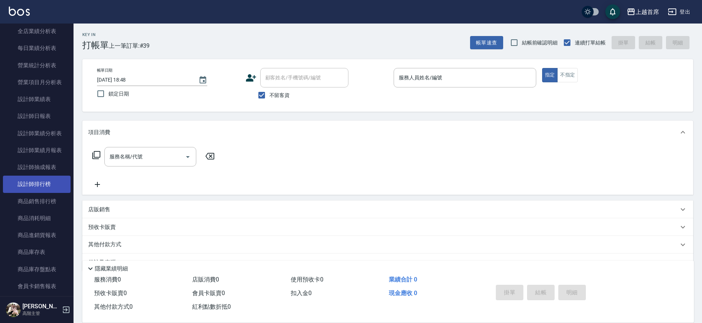
click at [43, 181] on link "設計師排行榜" at bounding box center [37, 184] width 68 height 17
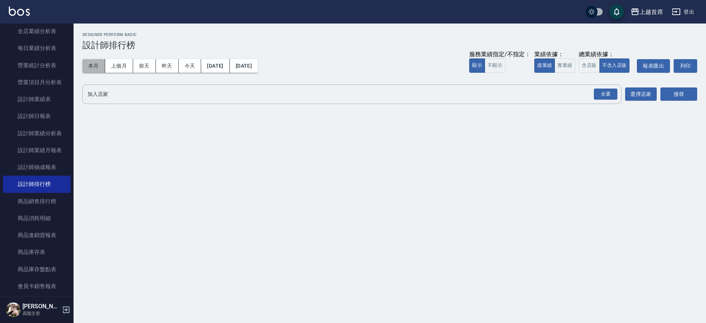
click at [90, 64] on button "本月" at bounding box center [93, 66] width 23 height 14
click at [560, 65] on button "實業績" at bounding box center [564, 65] width 21 height 14
click at [602, 94] on div "全選" at bounding box center [606, 94] width 24 height 11
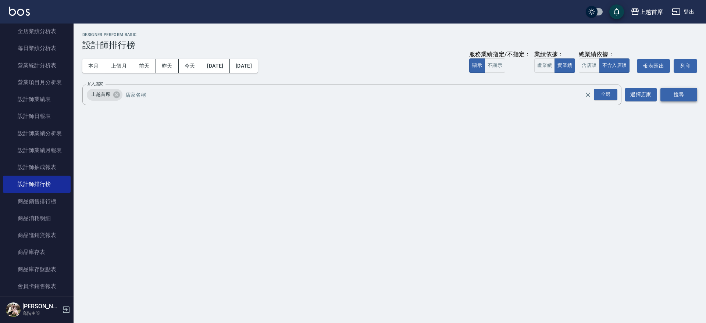
click at [680, 90] on button "搜尋" at bounding box center [678, 95] width 37 height 14
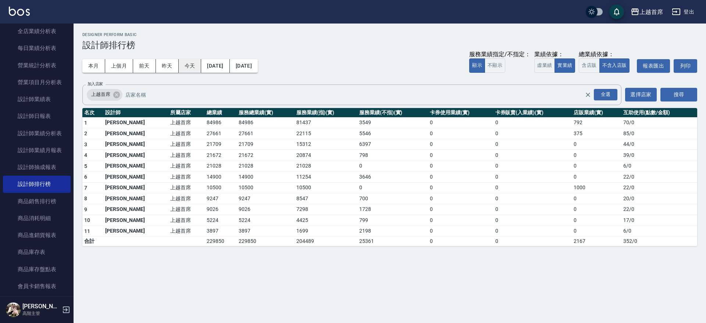
click at [189, 67] on button "今天" at bounding box center [190, 66] width 23 height 14
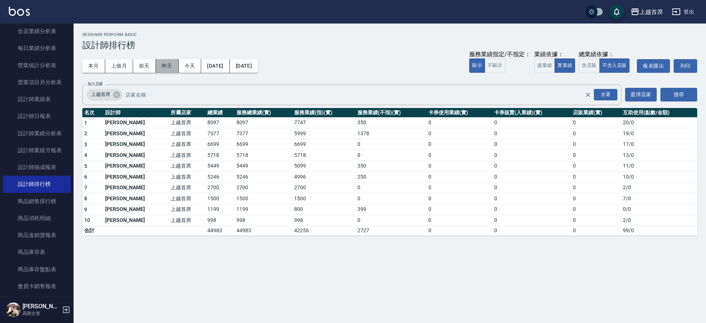
click at [175, 62] on button "昨天" at bounding box center [167, 66] width 23 height 14
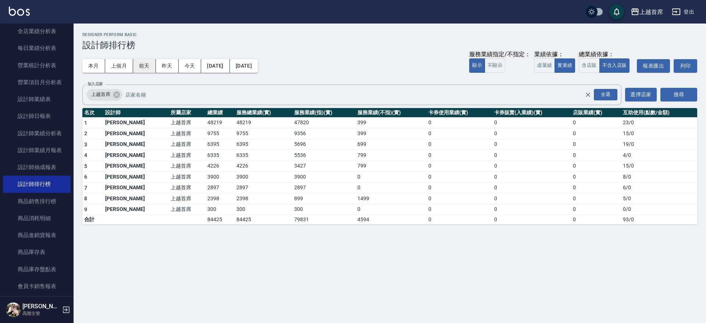
click at [145, 66] on button "前天" at bounding box center [144, 66] width 23 height 14
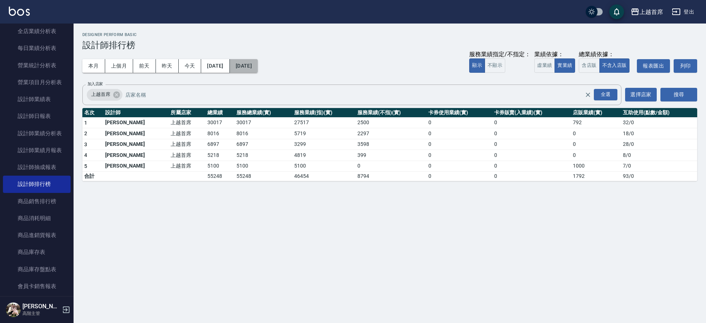
click at [258, 66] on button "2025/10/02" at bounding box center [244, 66] width 28 height 14
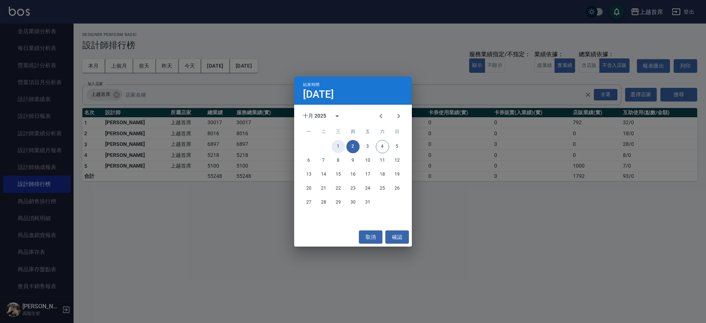
click at [343, 149] on button "1" at bounding box center [338, 146] width 13 height 13
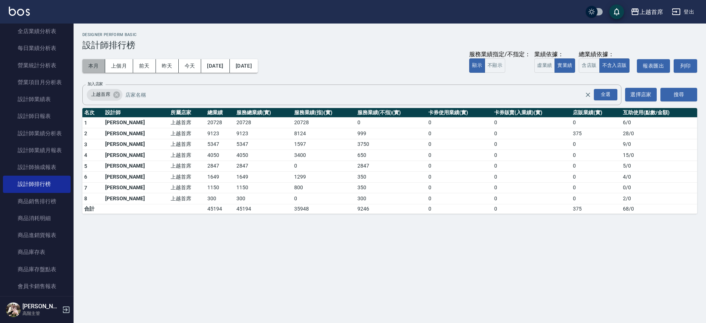
click at [92, 62] on button "本月" at bounding box center [93, 66] width 23 height 14
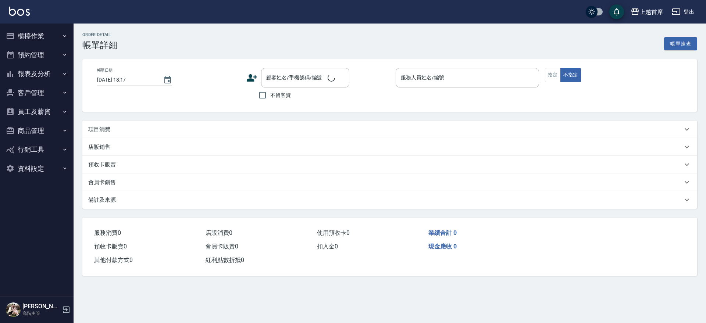
type input "[DATE] 14:44"
checkbox input "true"
type input "[PERSON_NAME]-10"
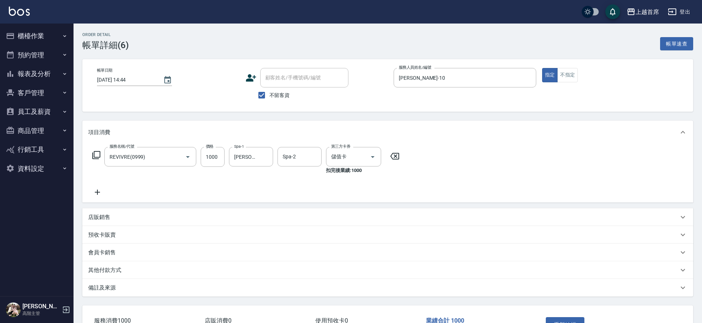
type input "REVIVRE(0999)"
